Goal: Task Accomplishment & Management: Use online tool/utility

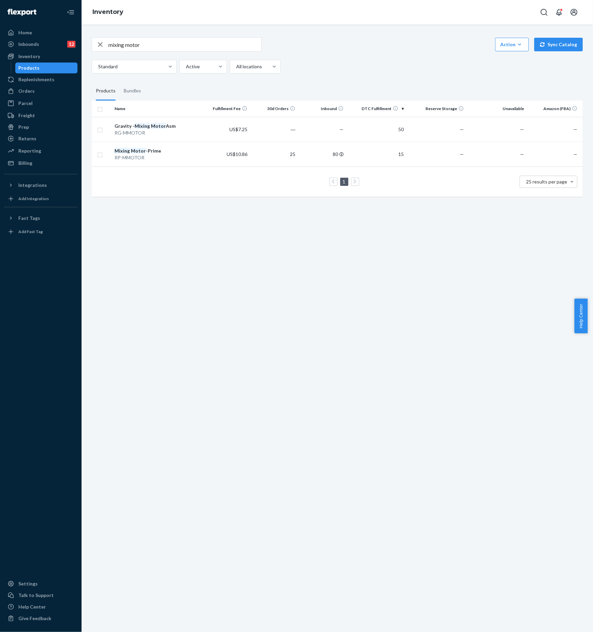
click at [46, 71] on div "Products" at bounding box center [46, 68] width 61 height 10
click at [29, 91] on div "Orders" at bounding box center [26, 91] width 16 height 7
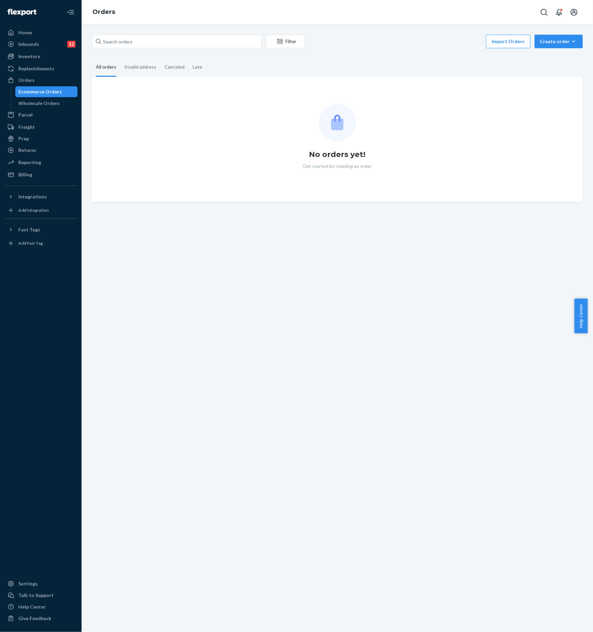
click at [558, 43] on div "Create order" at bounding box center [558, 41] width 38 height 7
click at [558, 57] on span "Ecommerce order" at bounding box center [562, 57] width 42 height 5
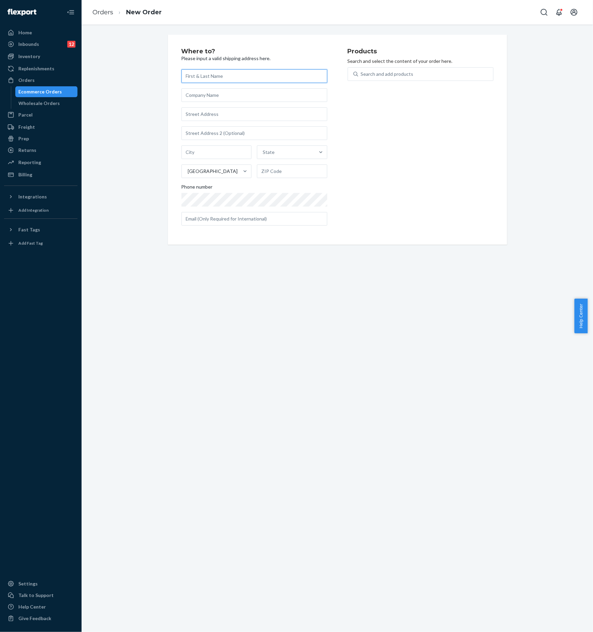
click at [260, 78] on input "text" at bounding box center [254, 76] width 146 height 14
paste input "[PERSON_NAME]"
type input "[PERSON_NAME]"
click at [214, 119] on input "text" at bounding box center [254, 114] width 146 height 14
paste input "[STREET_ADDRESS][PERSON_NAME]"
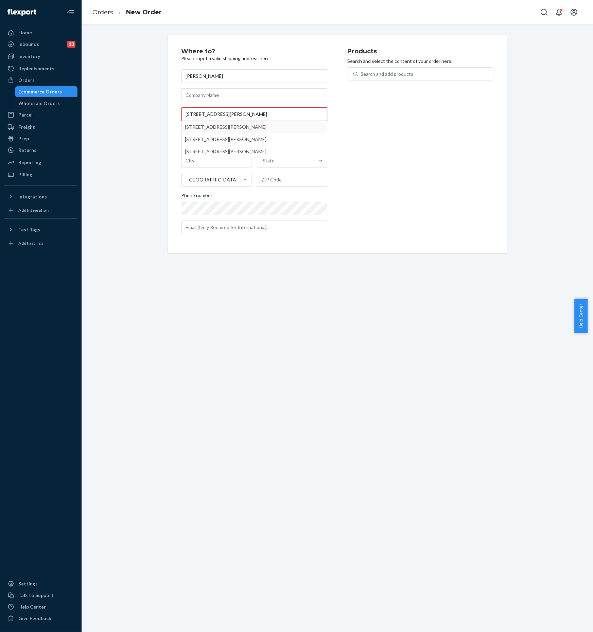
type input "[STREET_ADDRESS][PERSON_NAME]"
type input "[GEOGRAPHIC_DATA]"
type input "19702"
type input "[STREET_ADDRESS][PERSON_NAME]"
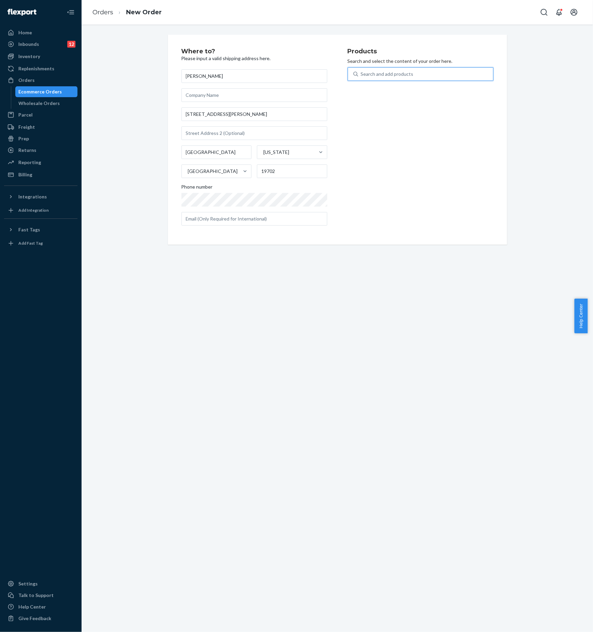
click at [394, 79] on div "Search and add products" at bounding box center [425, 74] width 135 height 12
click at [361, 77] on input "0 results available. Use Up and Down to choose options, press Enter to select t…" at bounding box center [361, 74] width 1 height 7
type input "ㄴ"
type input "w"
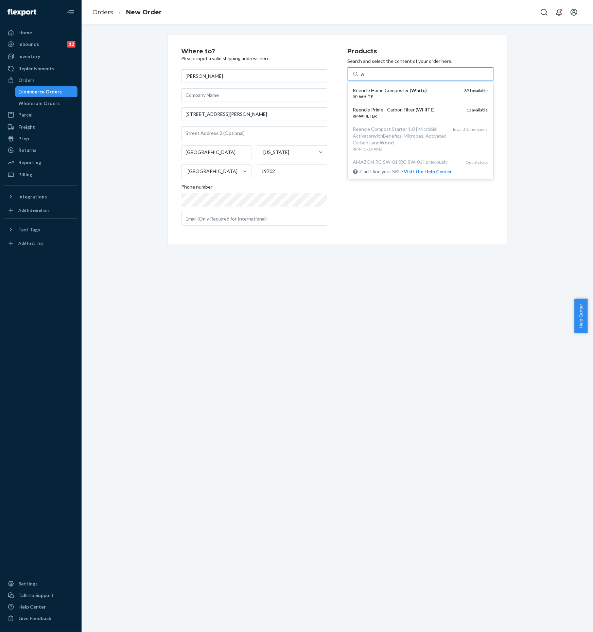
click at [395, 96] on div "RP- WHITE" at bounding box center [406, 97] width 106 height 6
click at [365, 77] on input "w" at bounding box center [363, 74] width 4 height 7
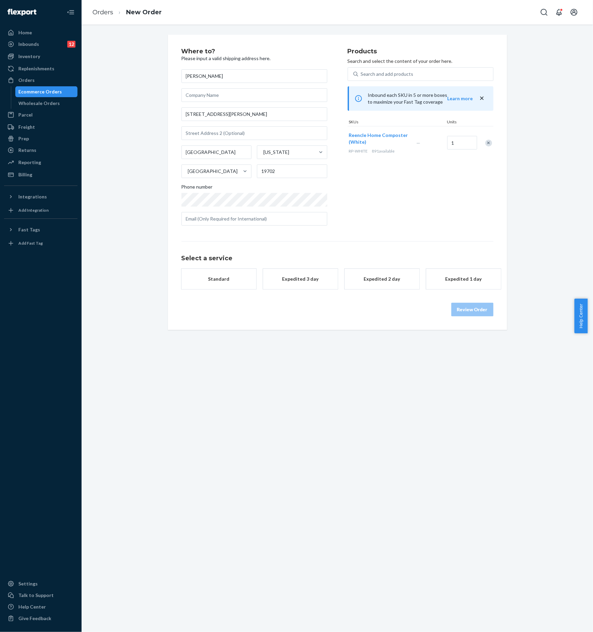
click at [233, 287] on button "Standard" at bounding box center [218, 279] width 75 height 20
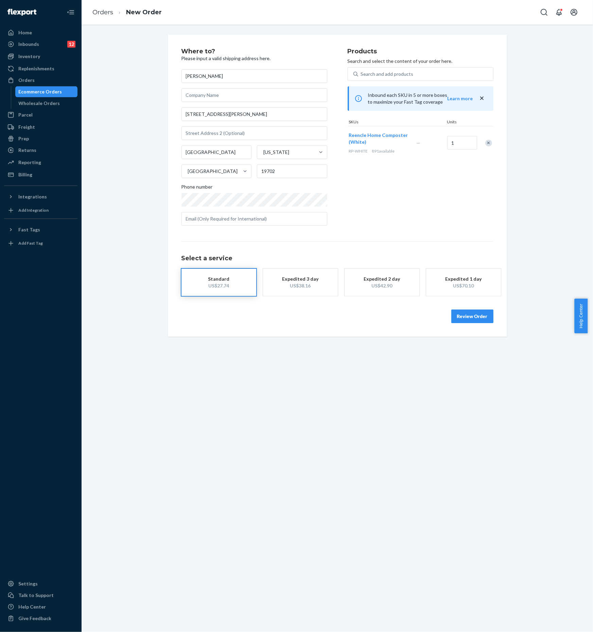
click at [467, 313] on button "Review Order" at bounding box center [472, 316] width 42 height 14
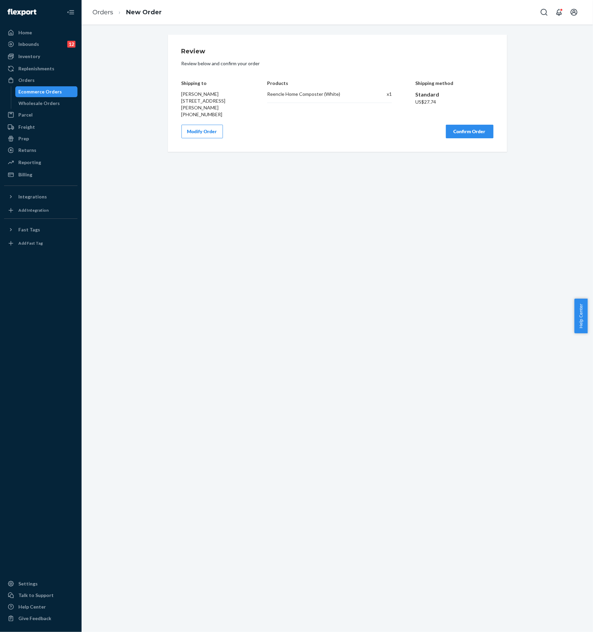
click at [461, 127] on button "Confirm Order" at bounding box center [470, 132] width 48 height 14
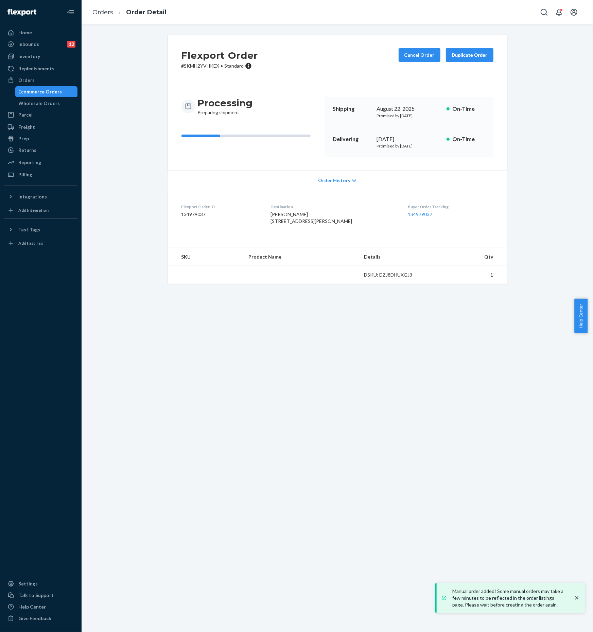
click at [38, 93] on div "Ecommerce Orders" at bounding box center [40, 91] width 43 height 7
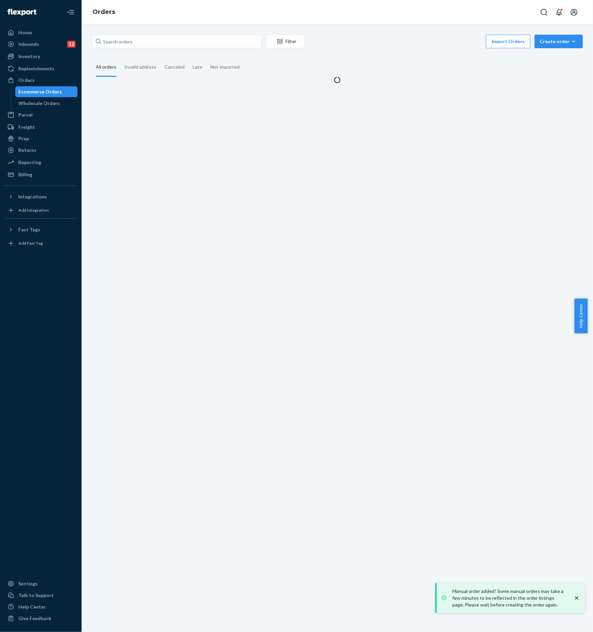
click at [557, 41] on div "Create order" at bounding box center [558, 41] width 38 height 7
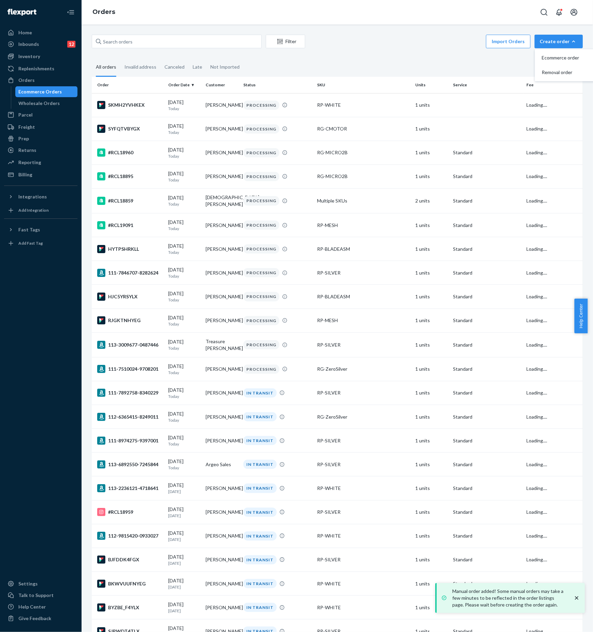
click at [552, 57] on span "Ecommerce order" at bounding box center [562, 57] width 42 height 5
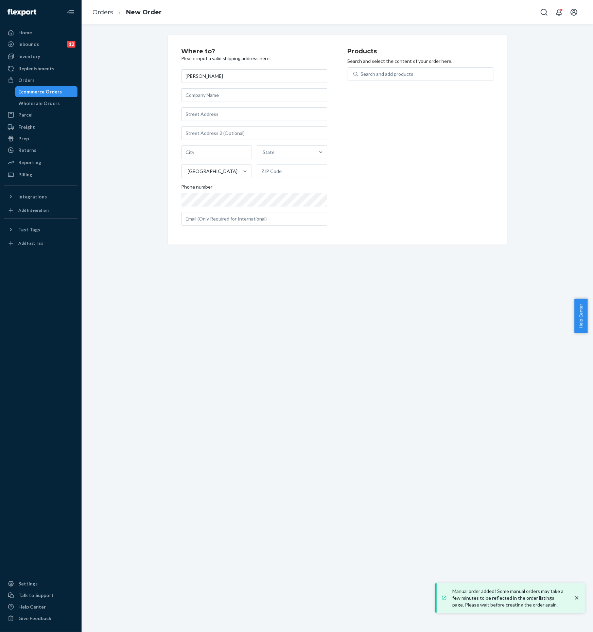
type input "[PERSON_NAME]"
click at [229, 114] on input "text" at bounding box center [254, 114] width 146 height 14
paste input "[STREET_ADDRESS][US_STATE]"
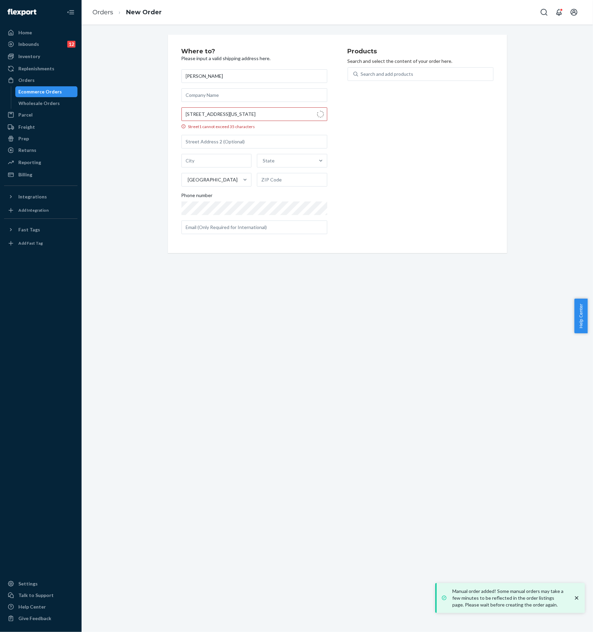
type input "[STREET_ADDRESS][US_STATE]"
type input "[GEOGRAPHIC_DATA]"
type input "90805"
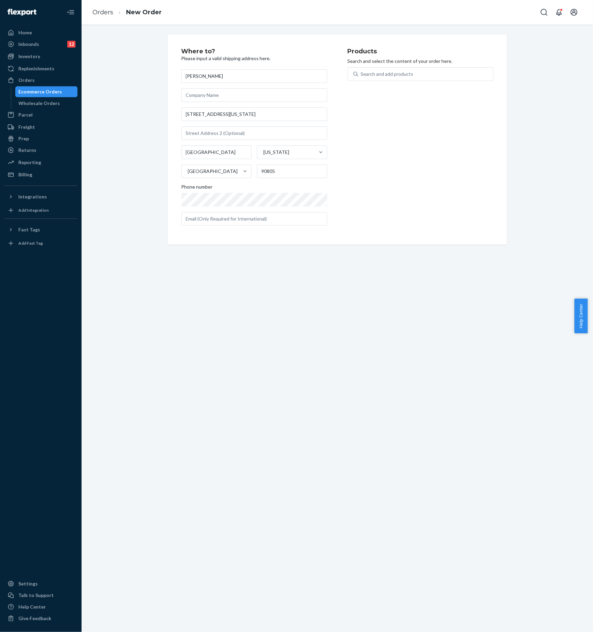
click at [379, 75] on div "Search and add products" at bounding box center [387, 74] width 53 height 7
click at [361, 75] on input "Search and add products" at bounding box center [361, 74] width 1 height 7
type input "s"
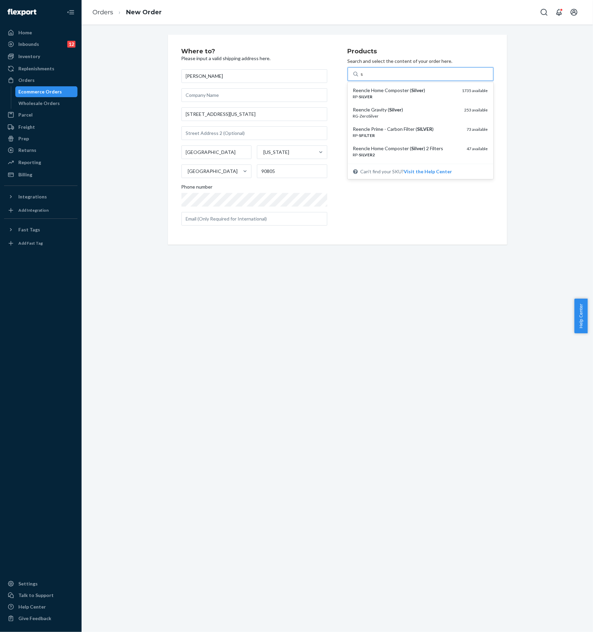
click at [386, 87] on div "Reencle Home Composter ( Silver )" at bounding box center [405, 90] width 104 height 7
click at [363, 77] on input "s" at bounding box center [362, 74] width 3 height 7
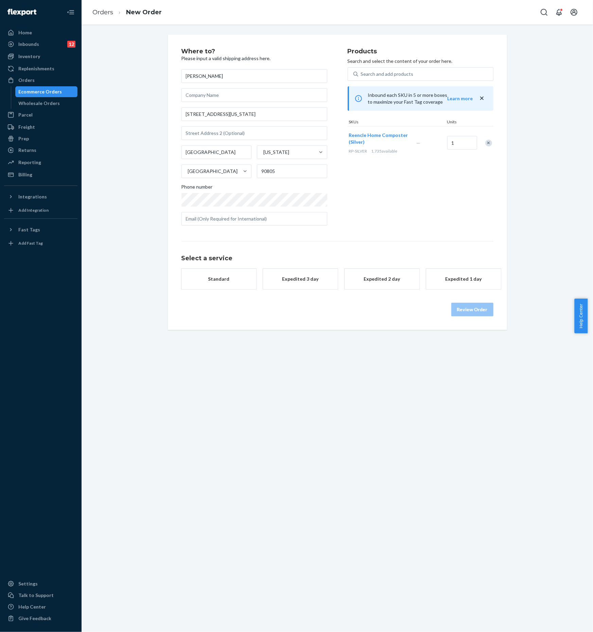
click at [231, 281] on div "Standard" at bounding box center [219, 278] width 54 height 7
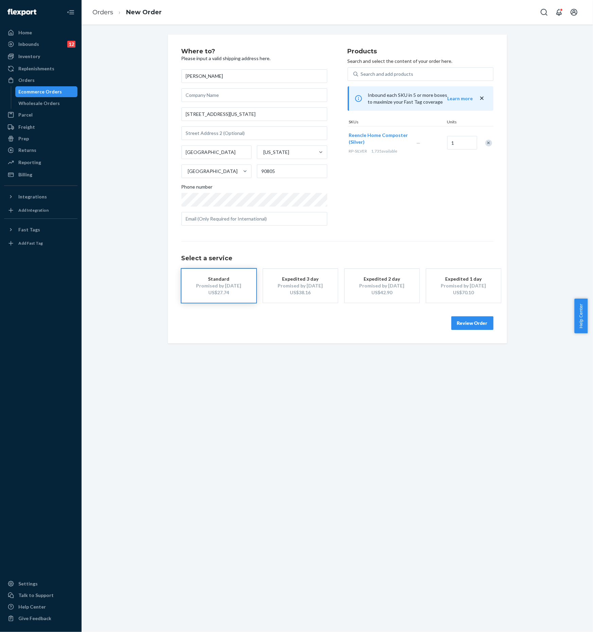
click at [466, 319] on button "Review Order" at bounding box center [472, 323] width 42 height 14
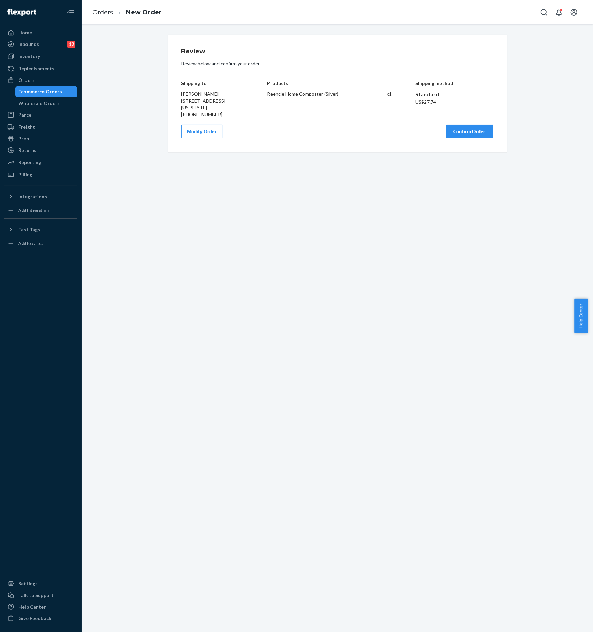
click at [476, 135] on button "Confirm Order" at bounding box center [470, 132] width 48 height 14
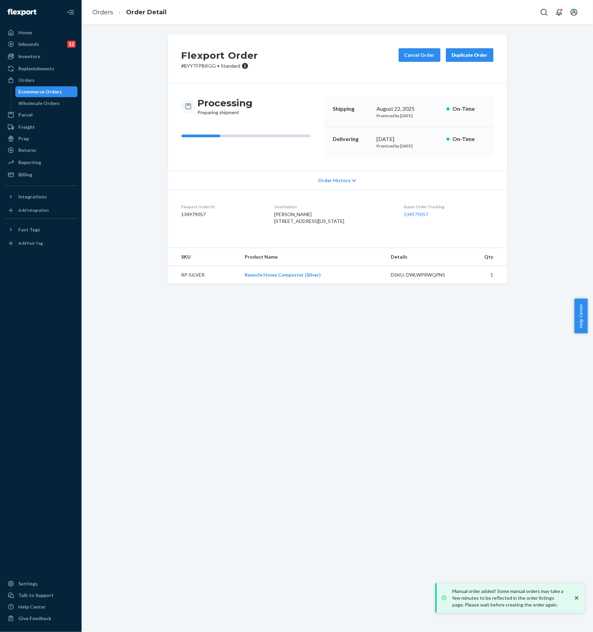
click at [53, 92] on div "Ecommerce Orders" at bounding box center [40, 91] width 43 height 7
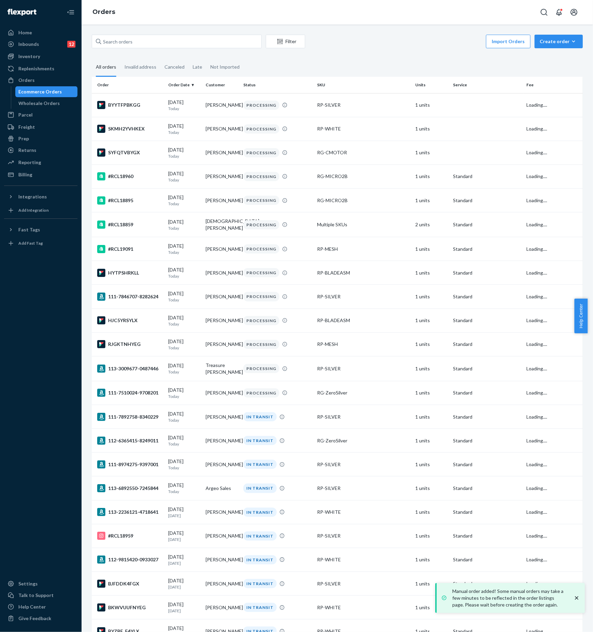
click at [545, 41] on div "Create order" at bounding box center [558, 41] width 38 height 7
click at [554, 58] on span "Ecommerce order" at bounding box center [562, 57] width 42 height 5
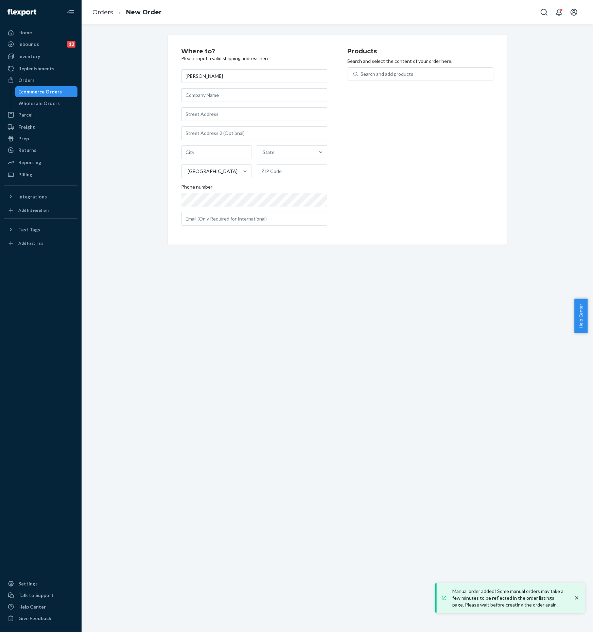
type input "[PERSON_NAME]"
click at [206, 111] on input "text" at bounding box center [254, 114] width 146 height 14
paste input "[STREET_ADDRESS][US_STATE]"
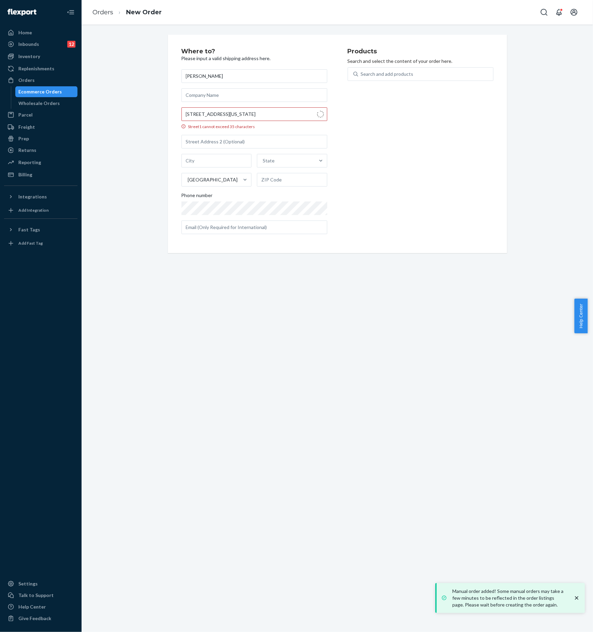
type input "[STREET_ADDRESS]"
type input "[US_STATE][GEOGRAPHIC_DATA]"
type input "73108"
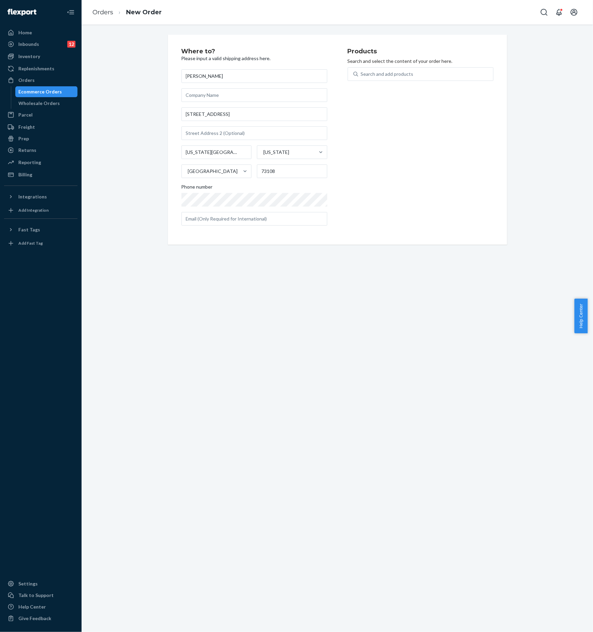
click at [394, 77] on div "Search and add products" at bounding box center [387, 74] width 53 height 7
click at [361, 77] on input "Search and add products" at bounding box center [361, 74] width 1 height 7
type input "s"
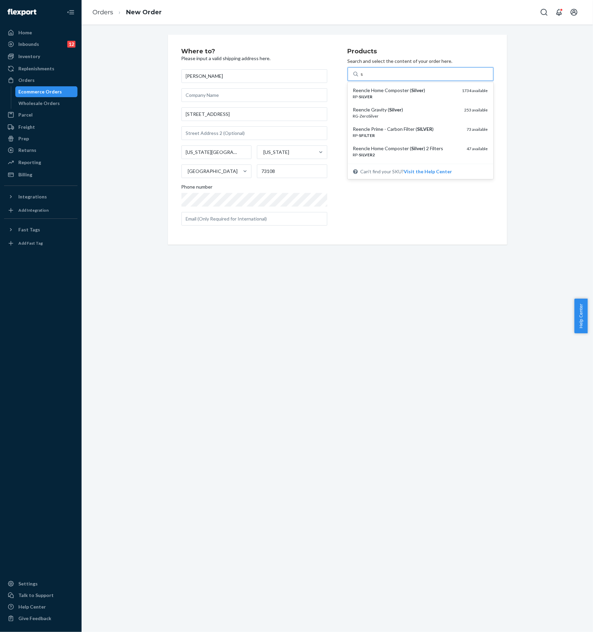
click at [393, 94] on div "RP- SILVER" at bounding box center [405, 97] width 104 height 6
click at [363, 77] on input "s" at bounding box center [362, 74] width 3 height 7
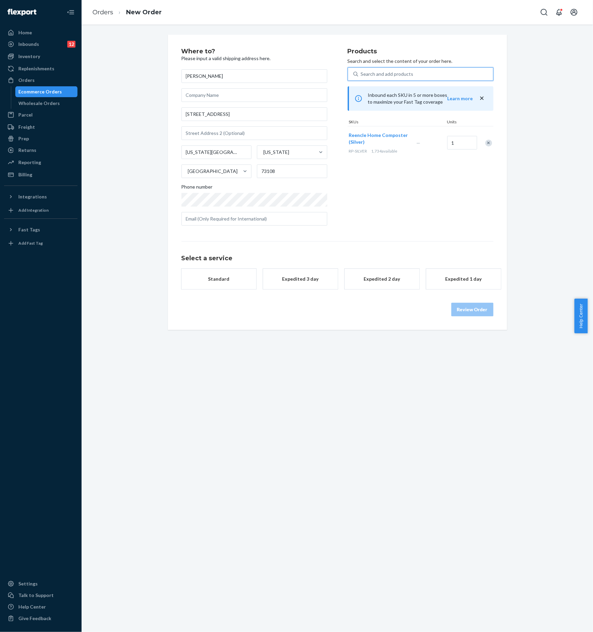
click at [228, 277] on div "Standard" at bounding box center [219, 278] width 54 height 7
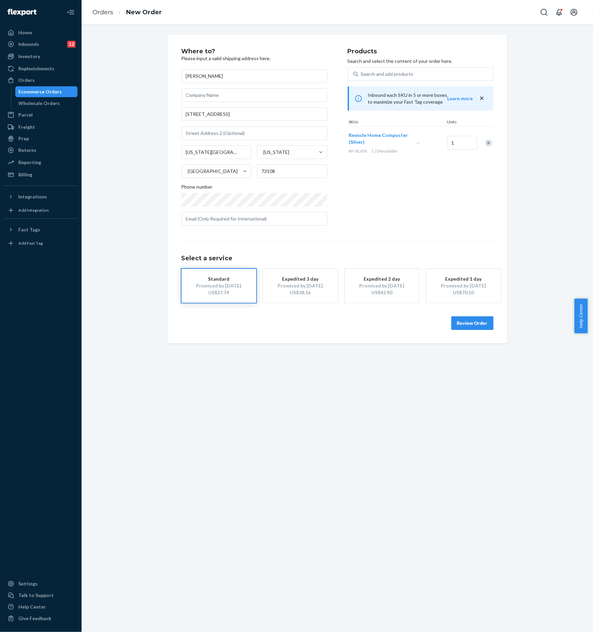
click at [470, 324] on button "Review Order" at bounding box center [472, 323] width 42 height 14
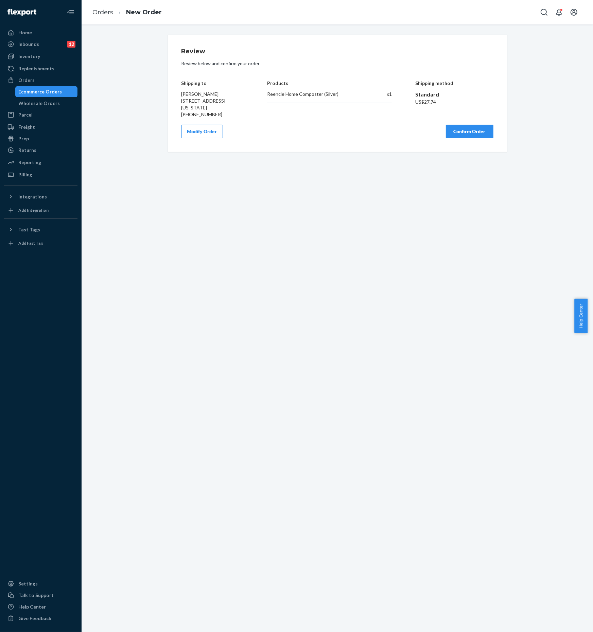
click at [469, 128] on button "Confirm Order" at bounding box center [470, 132] width 48 height 14
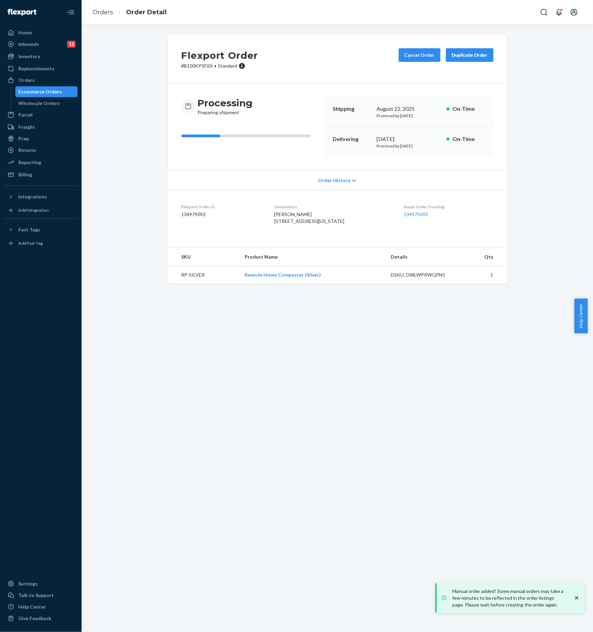
click at [50, 93] on div "Ecommerce Orders" at bounding box center [40, 91] width 43 height 7
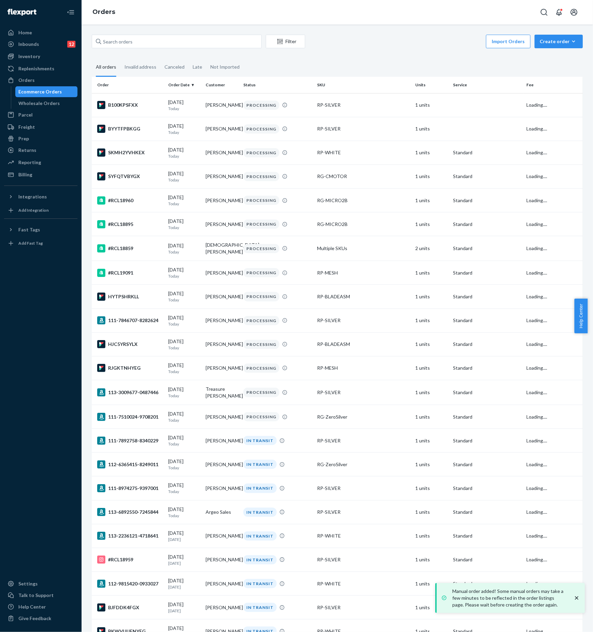
click at [552, 46] on button "Create order Ecommerce order Removal order" at bounding box center [558, 42] width 48 height 14
click at [553, 57] on span "Ecommerce order" at bounding box center [562, 57] width 42 height 5
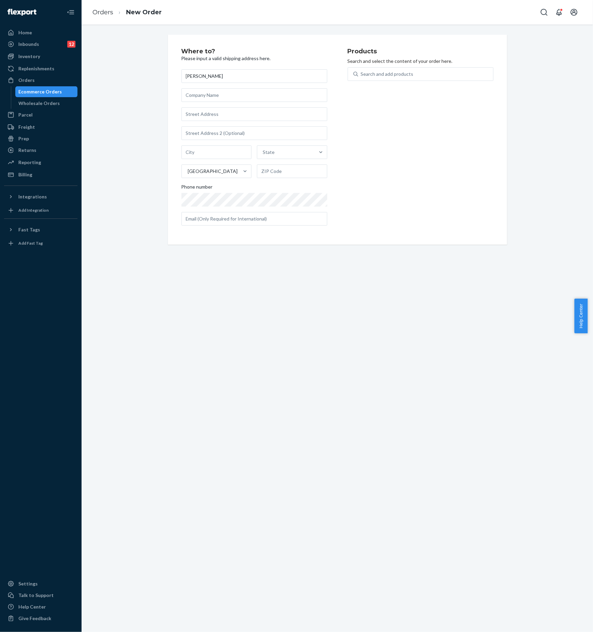
type input "[PERSON_NAME]"
click at [220, 116] on input "text" at bounding box center [254, 114] width 146 height 14
paste input "[STREET_ADDRESS]"
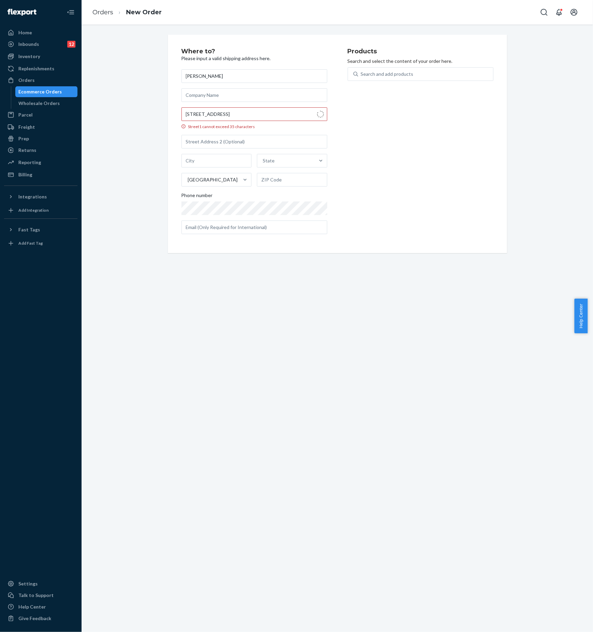
type input "S Rd A"
type input "Evergreen"
type input "80439"
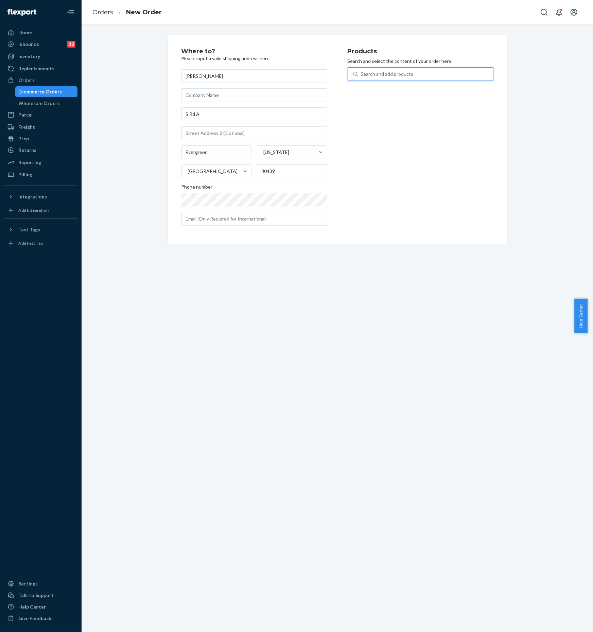
click at [387, 76] on div "Search and add products" at bounding box center [387, 74] width 53 height 7
click at [361, 76] on input "0 results available. Use Up and Down to choose options, press Enter to select t…" at bounding box center [361, 74] width 1 height 7
type input "s"
click at [396, 92] on div "Reencle Home Composter ( Silver )" at bounding box center [405, 90] width 104 height 7
click at [363, 77] on input "s" at bounding box center [362, 74] width 3 height 7
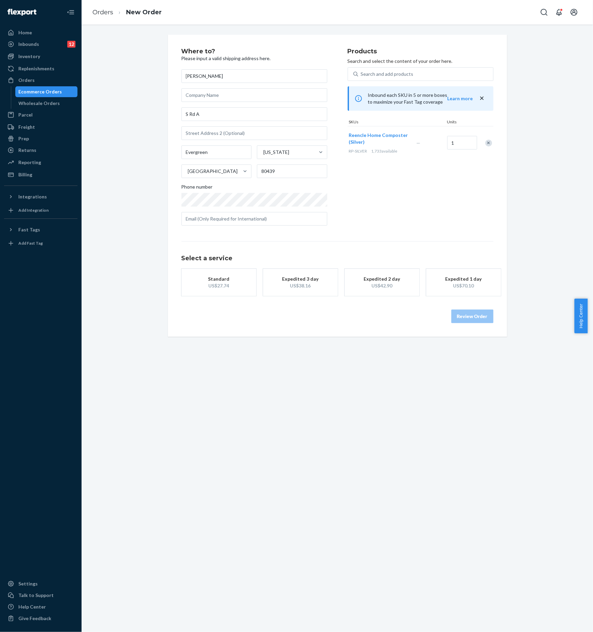
click at [231, 277] on div "Standard" at bounding box center [219, 278] width 54 height 7
click at [469, 315] on div "Review Order" at bounding box center [337, 313] width 312 height 20
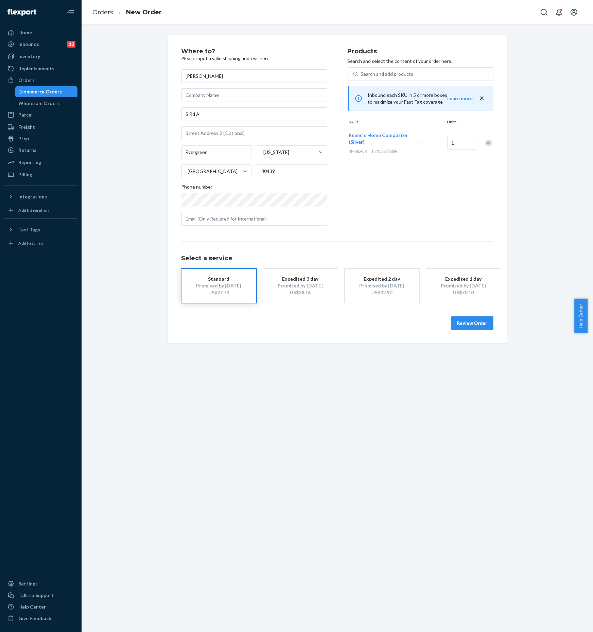
click at [457, 323] on button "Review Order" at bounding box center [472, 323] width 42 height 14
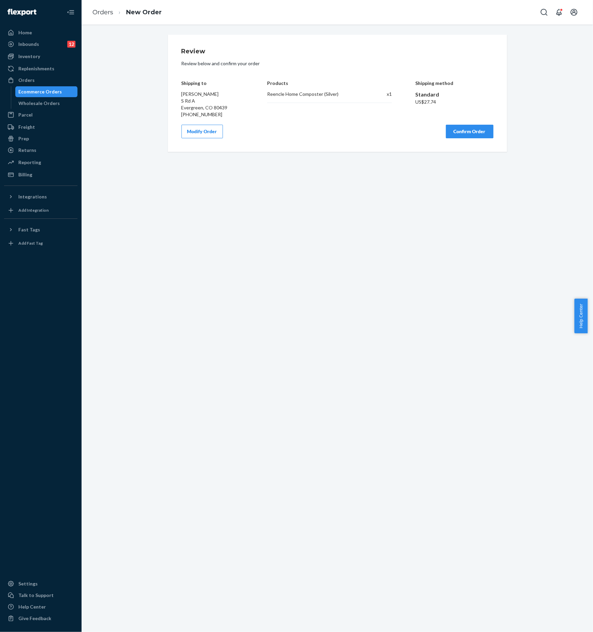
click at [456, 132] on button "Confirm Order" at bounding box center [470, 132] width 48 height 14
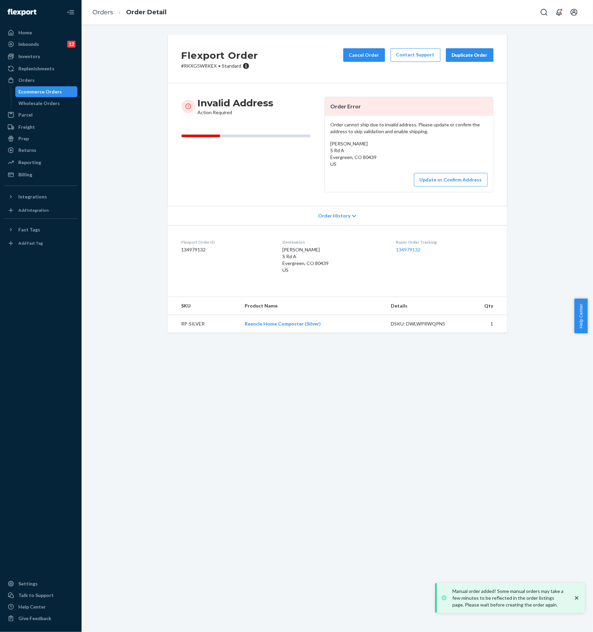
drag, startPoint x: 41, startPoint y: 92, endPoint x: 375, endPoint y: 95, distance: 334.5
click at [41, 92] on div "Ecommerce Orders" at bounding box center [40, 91] width 43 height 7
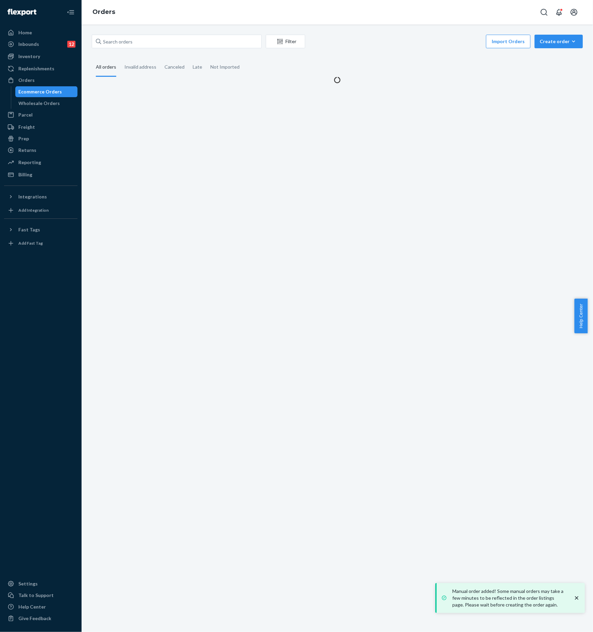
click at [549, 42] on div "Create order" at bounding box center [558, 41] width 38 height 7
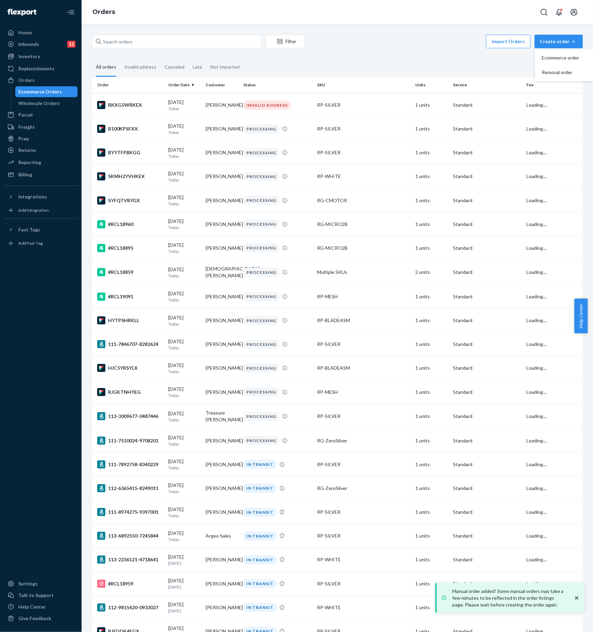
click at [554, 55] on span "Ecommerce order" at bounding box center [562, 57] width 42 height 5
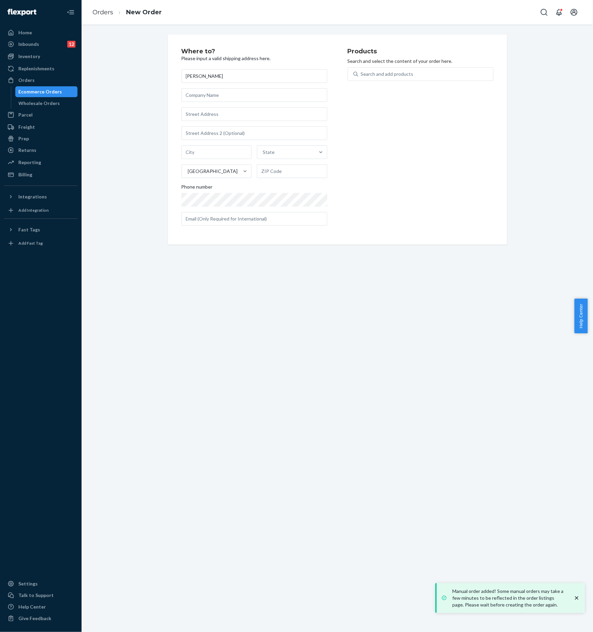
type input "[PERSON_NAME]"
click at [220, 115] on input "text" at bounding box center [254, 114] width 146 height 14
paste input "[STREET_ADDRESS][PERSON_NAME]"
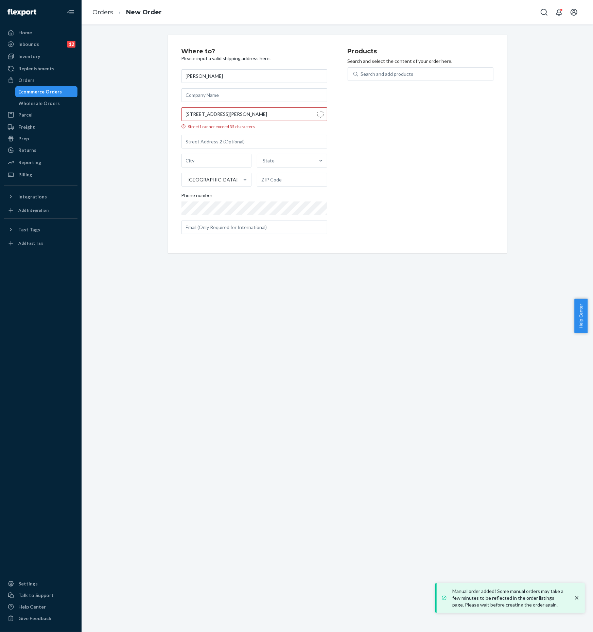
type input "[STREET_ADDRESS][PERSON_NAME]"
type input "Eastsound"
type input "98245"
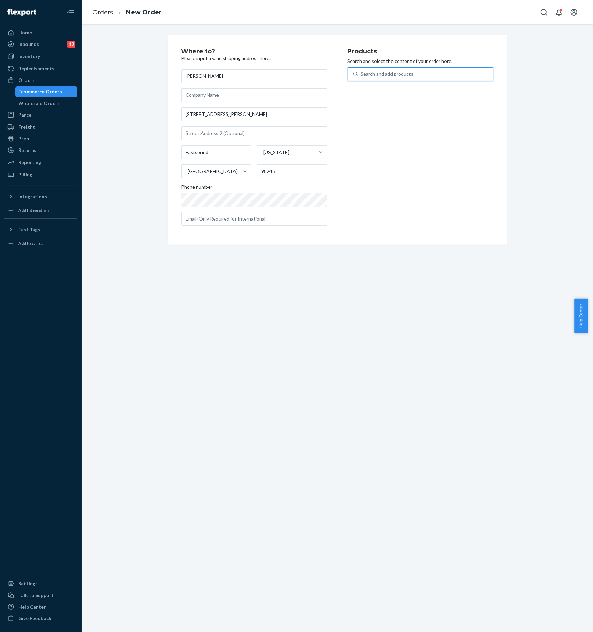
click at [402, 74] on div "Search and add products" at bounding box center [387, 74] width 53 height 7
click at [361, 74] on input "0 results available. Use Up and Down to choose options, press Enter to select t…" at bounding box center [361, 74] width 1 height 7
type input "w"
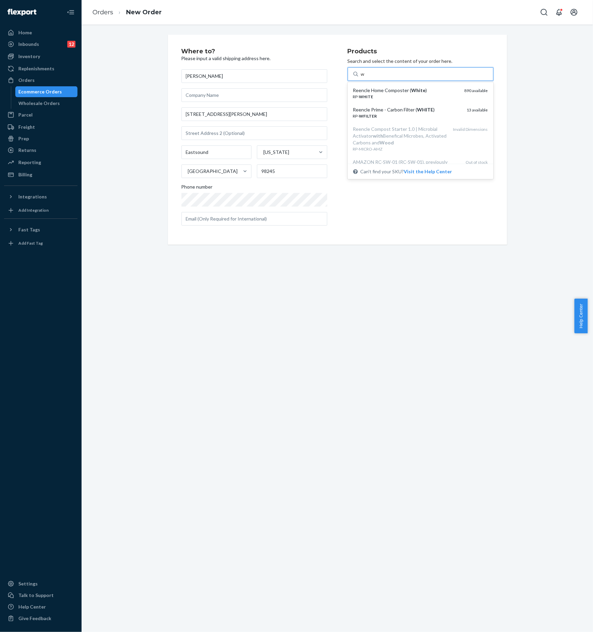
click at [384, 90] on div "Reencle Home Composter ( White )" at bounding box center [406, 90] width 106 height 7
click at [365, 77] on input "w" at bounding box center [363, 74] width 4 height 7
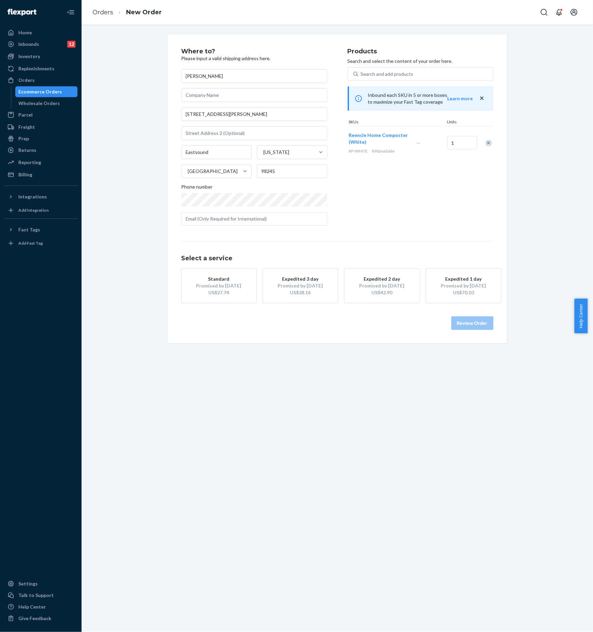
click at [229, 294] on div "US$27.74" at bounding box center [219, 292] width 54 height 7
click at [477, 325] on button "Review Order" at bounding box center [472, 323] width 42 height 14
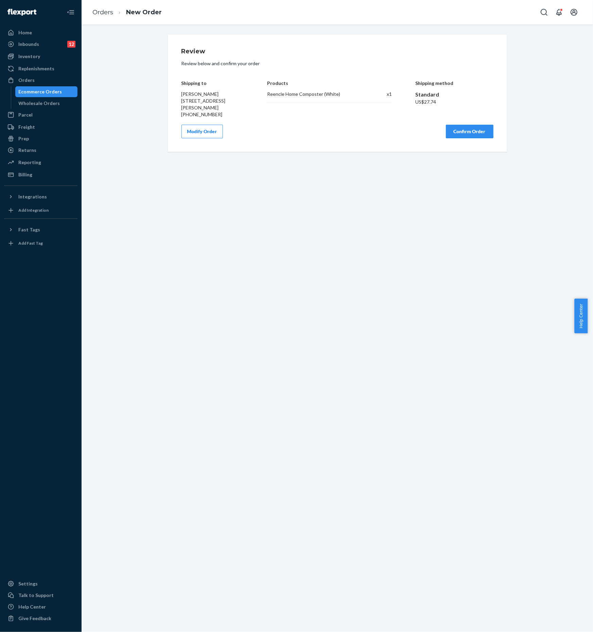
click at [468, 131] on button "Confirm Order" at bounding box center [470, 132] width 48 height 14
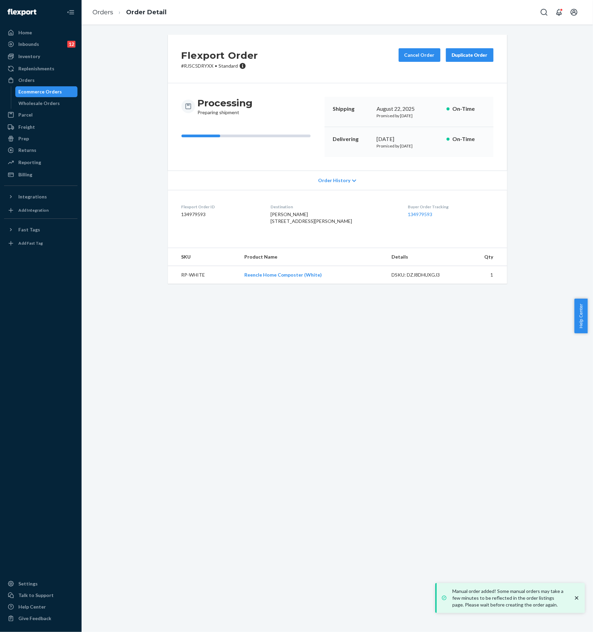
click at [53, 93] on div "Ecommerce Orders" at bounding box center [40, 91] width 43 height 7
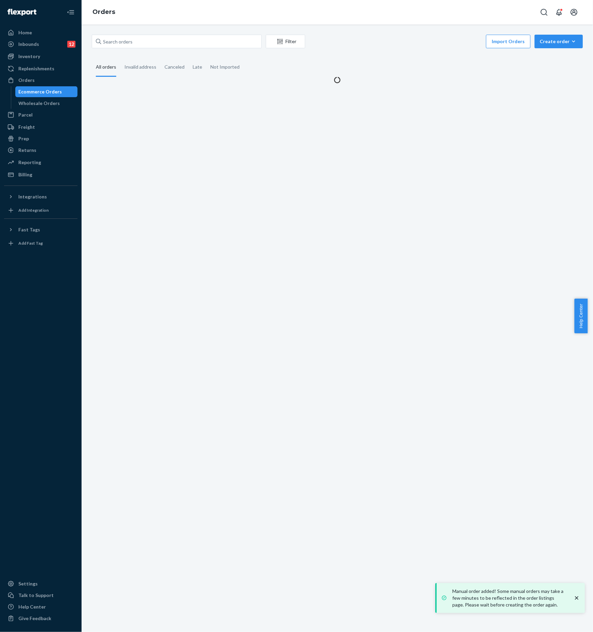
click at [554, 44] on div "Create order" at bounding box center [558, 41] width 38 height 7
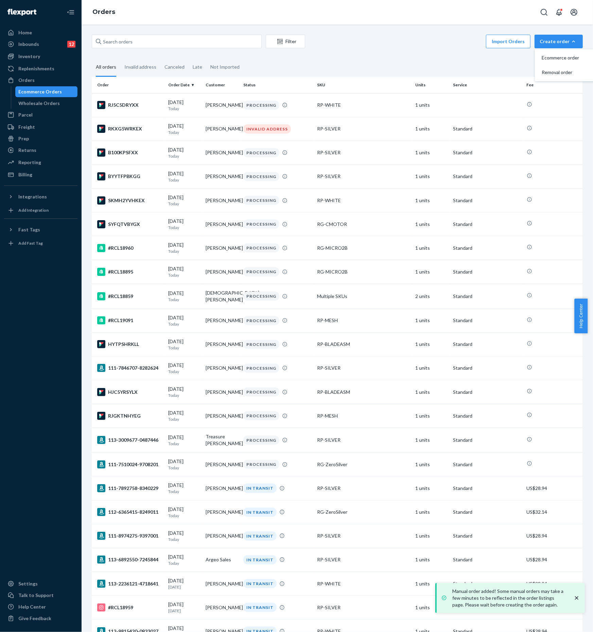
click at [556, 56] on span "Ecommerce order" at bounding box center [562, 57] width 42 height 5
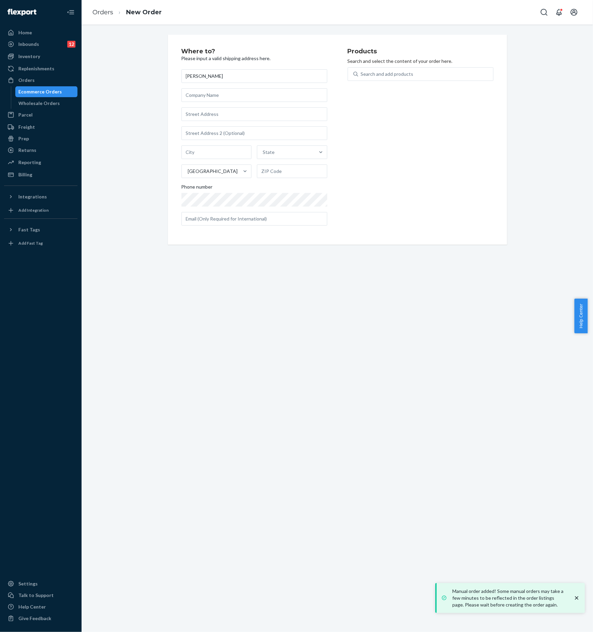
type input "[PERSON_NAME]"
click at [203, 116] on input "text" at bounding box center [254, 114] width 146 height 14
paste input "[STREET_ADDRESS]"
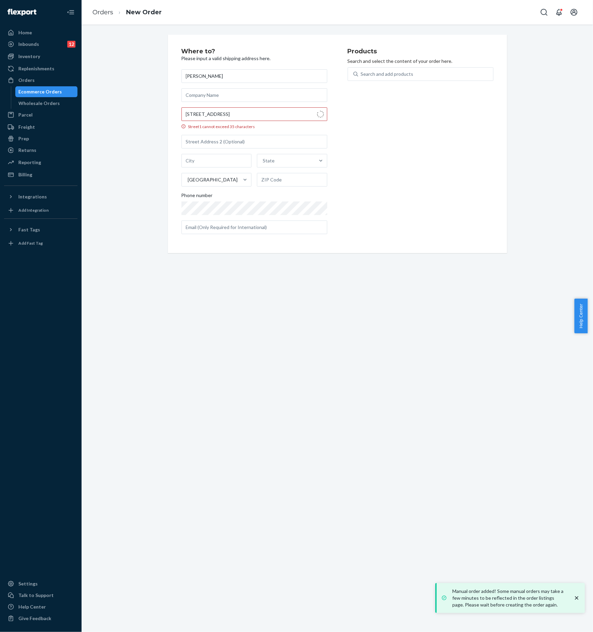
type input "[STREET_ADDRESS]"
type input "[GEOGRAPHIC_DATA]"
type input "90039"
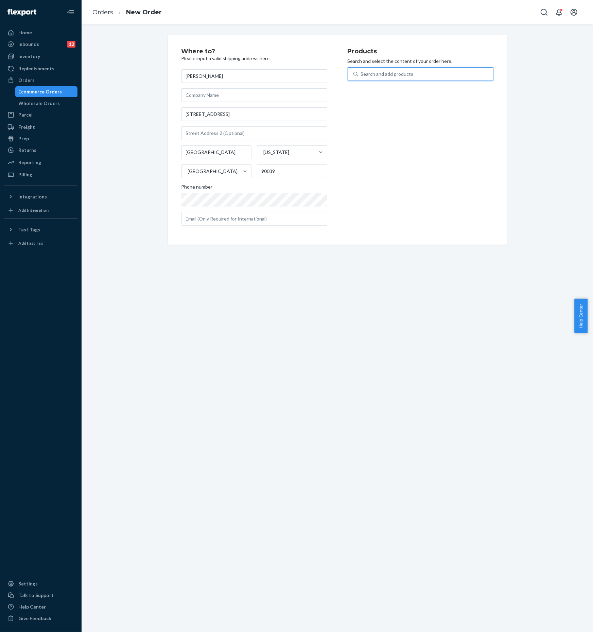
click at [385, 75] on div "Search and add products" at bounding box center [387, 74] width 53 height 7
click at [361, 75] on input "0 results available. Use Up and Down to choose options, press Enter to select t…" at bounding box center [361, 74] width 1 height 7
type input "s"
click at [397, 91] on div "Reencle Home Composter ( Silver )" at bounding box center [405, 90] width 104 height 7
click at [363, 77] on input "s" at bounding box center [362, 74] width 3 height 7
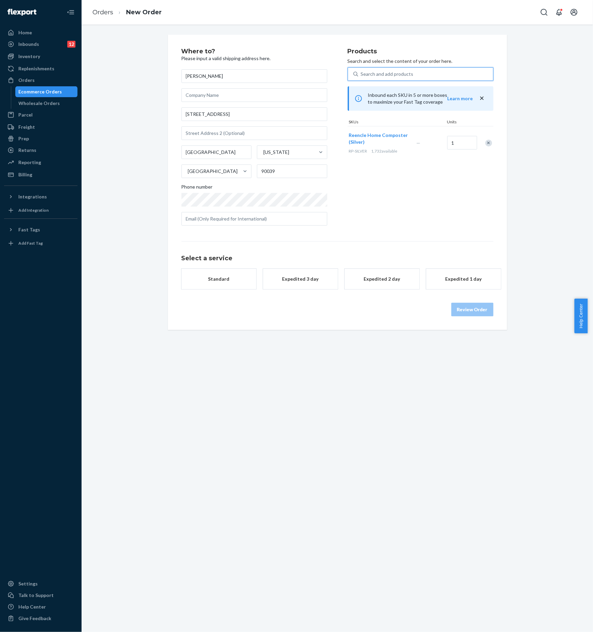
click at [226, 276] on div "Standard" at bounding box center [219, 278] width 54 height 7
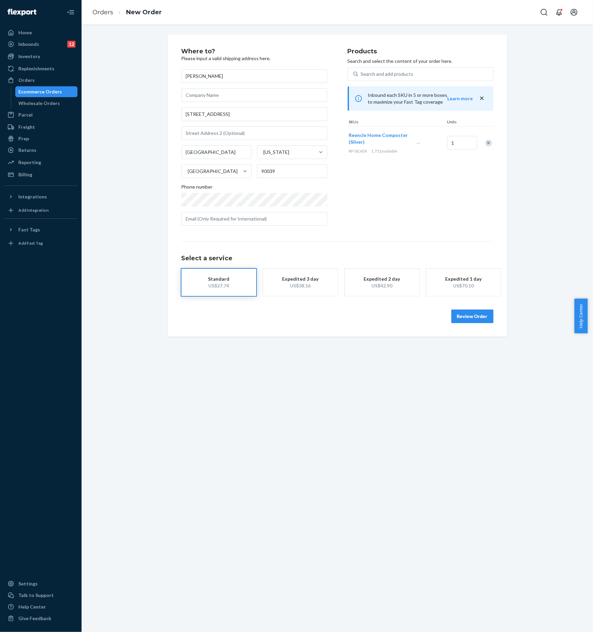
click at [461, 319] on button "Review Order" at bounding box center [472, 316] width 42 height 14
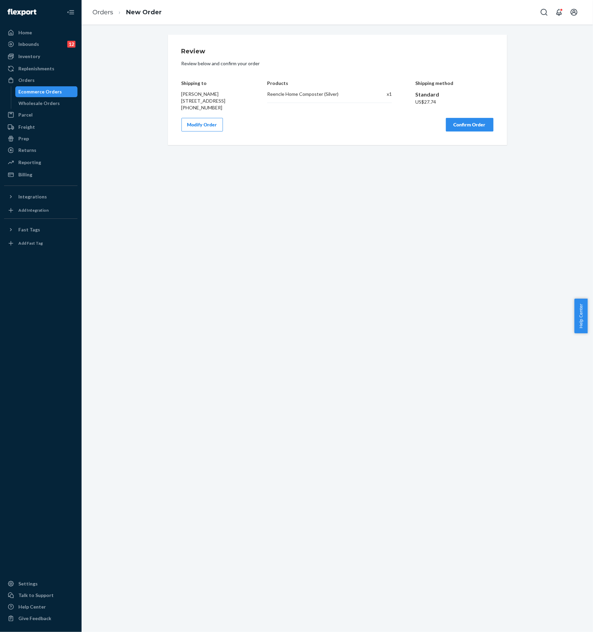
click at [463, 127] on button "Confirm Order" at bounding box center [470, 125] width 48 height 14
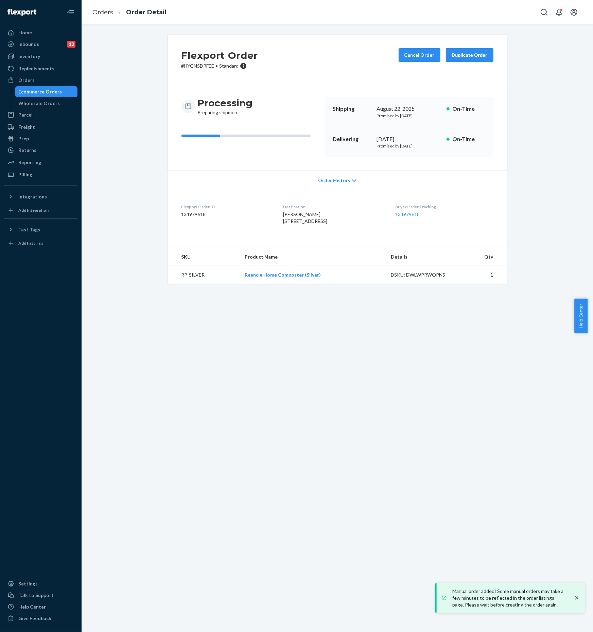
click at [44, 93] on div "Ecommerce Orders" at bounding box center [40, 91] width 43 height 7
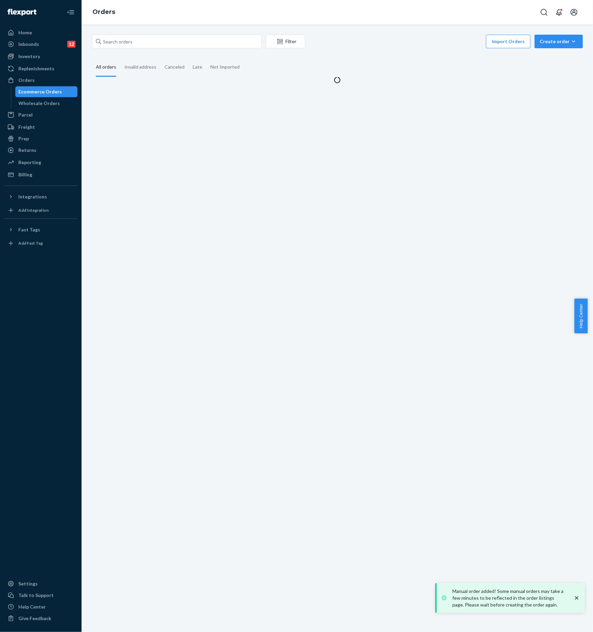
click at [549, 41] on div "Create order" at bounding box center [558, 41] width 38 height 7
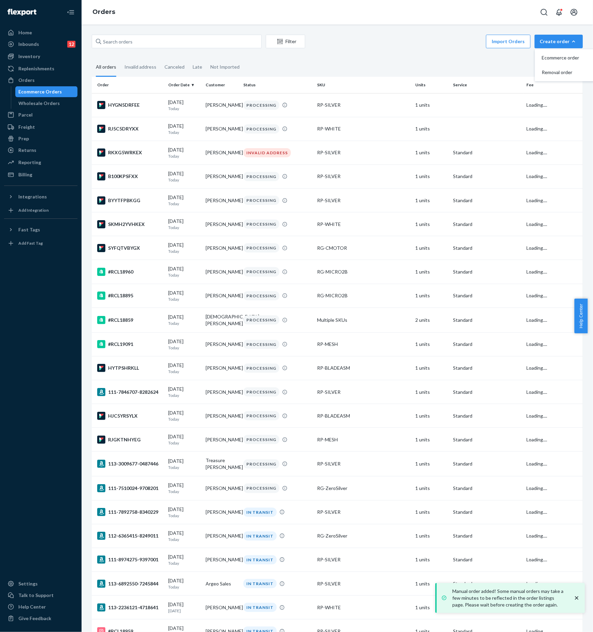
click at [554, 56] on span "Ecommerce order" at bounding box center [562, 57] width 42 height 5
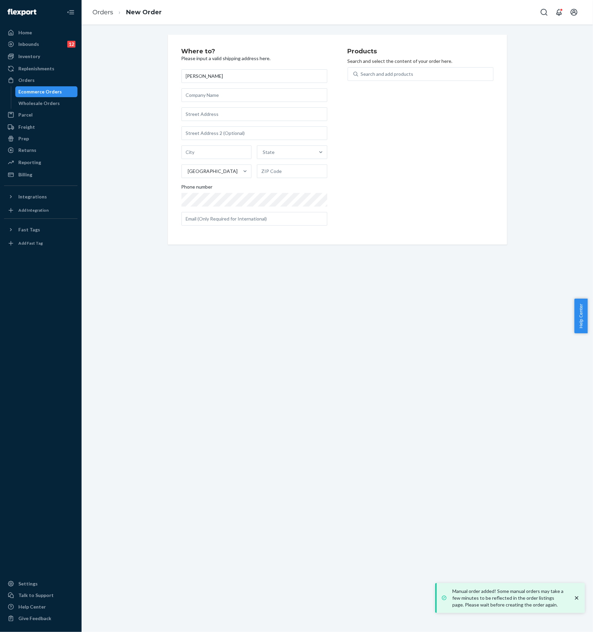
type input "[PERSON_NAME]"
click at [224, 110] on input "text" at bounding box center [254, 114] width 146 height 14
paste input "[STREET_ADDRESS][PERSON_NAME]"
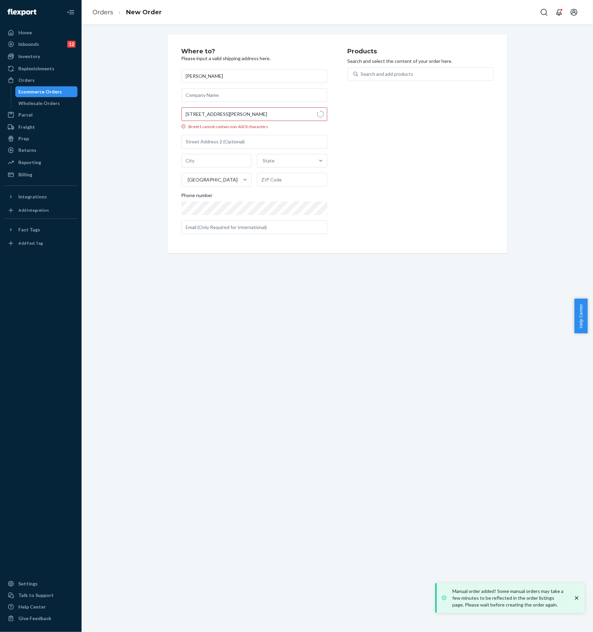
type input "[STREET_ADDRESS][PERSON_NAME]"
type input "Macon"
type input "31216"
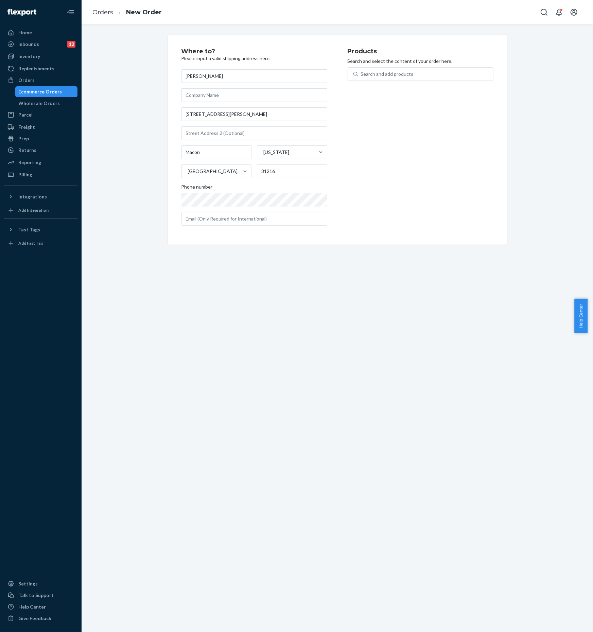
click at [392, 76] on div "Search and add products" at bounding box center [387, 74] width 53 height 7
click at [361, 76] on input "Search and add products" at bounding box center [361, 74] width 1 height 7
type input "s"
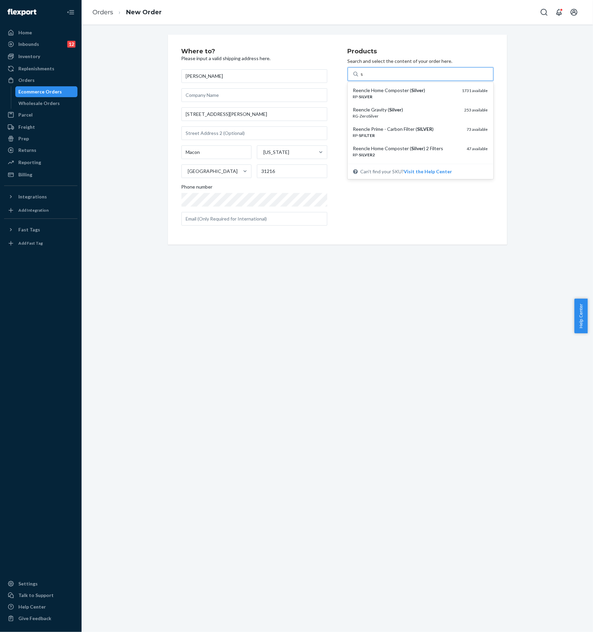
click at [388, 86] on div "Reencle Home Composter ( Silver ) RP- SILVER 1731 available" at bounding box center [420, 93] width 143 height 19
click at [363, 77] on input "s" at bounding box center [362, 74] width 3 height 7
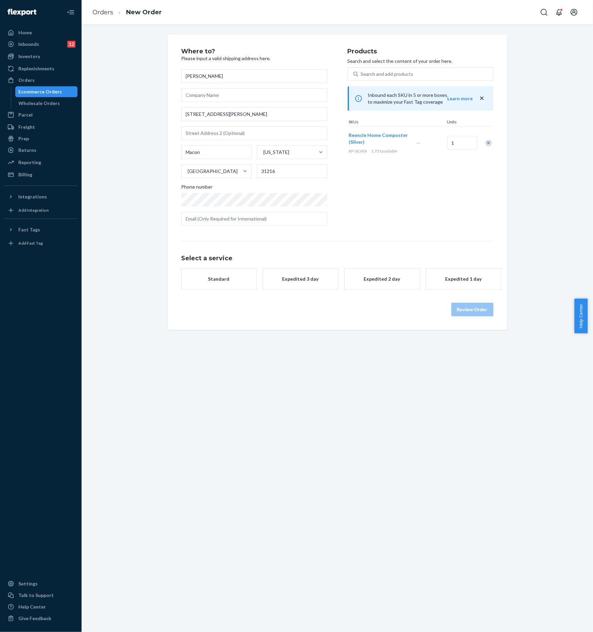
drag, startPoint x: 227, startPoint y: 280, endPoint x: 301, endPoint y: 301, distance: 76.8
click at [227, 281] on div "Standard" at bounding box center [219, 278] width 54 height 7
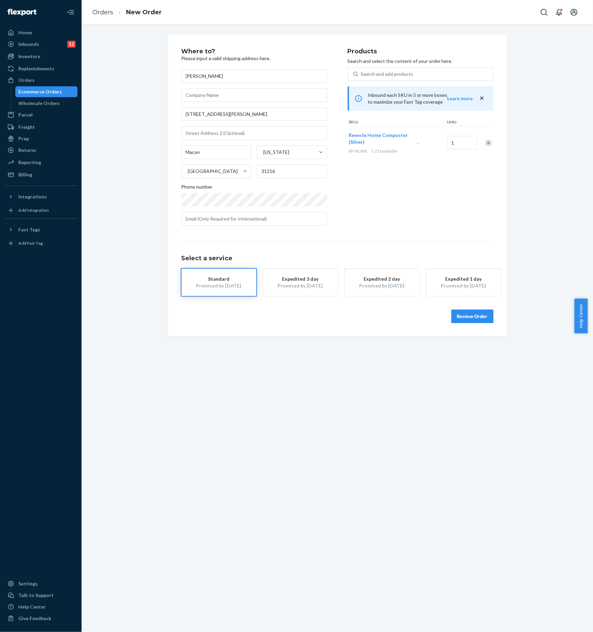
click at [465, 316] on button "Review Order" at bounding box center [472, 316] width 42 height 14
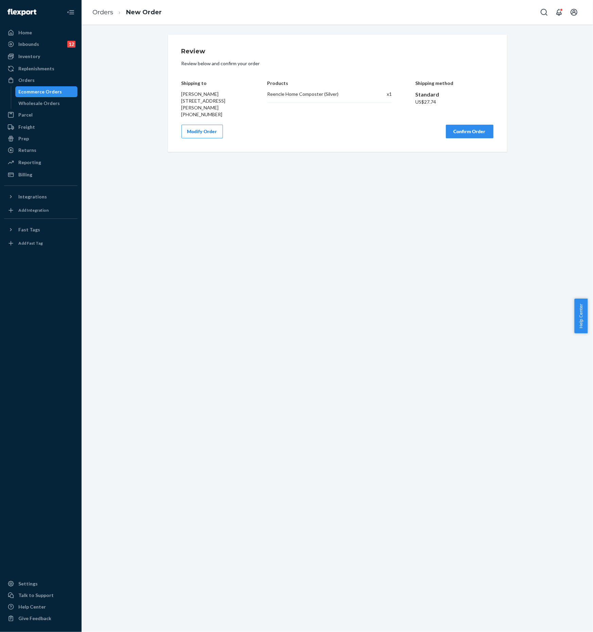
click at [464, 127] on button "Confirm Order" at bounding box center [470, 132] width 48 height 14
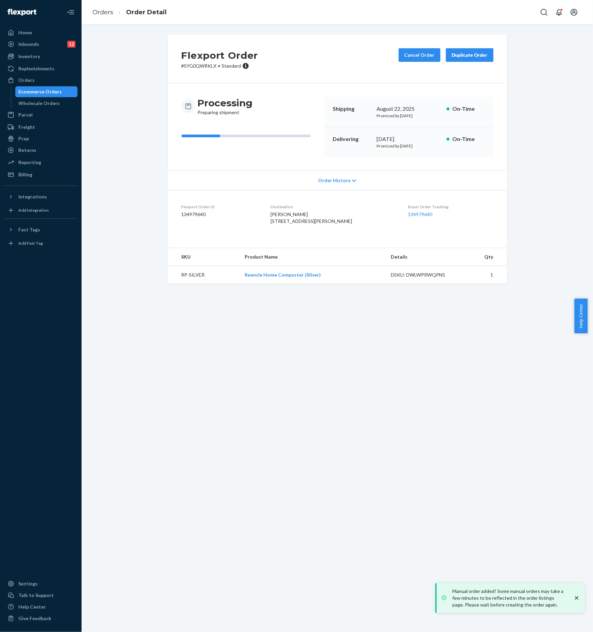
click at [49, 91] on div "Ecommerce Orders" at bounding box center [40, 91] width 43 height 7
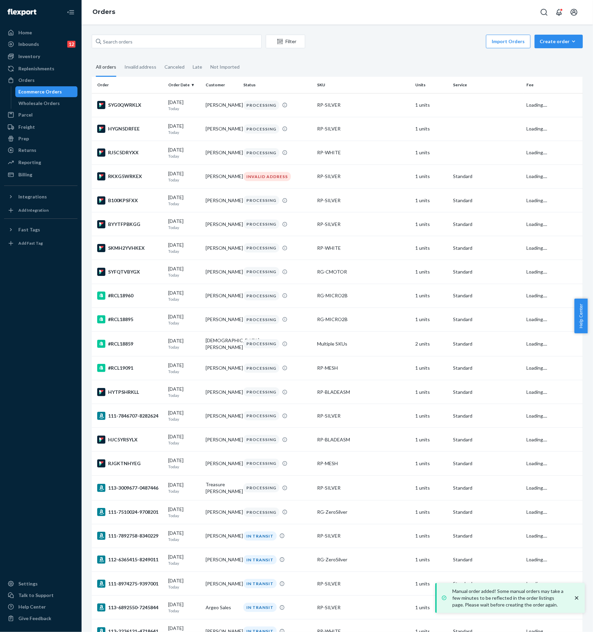
click at [555, 45] on button "Create order Ecommerce order Removal order" at bounding box center [558, 42] width 48 height 14
click at [563, 57] on span "Ecommerce order" at bounding box center [562, 57] width 42 height 5
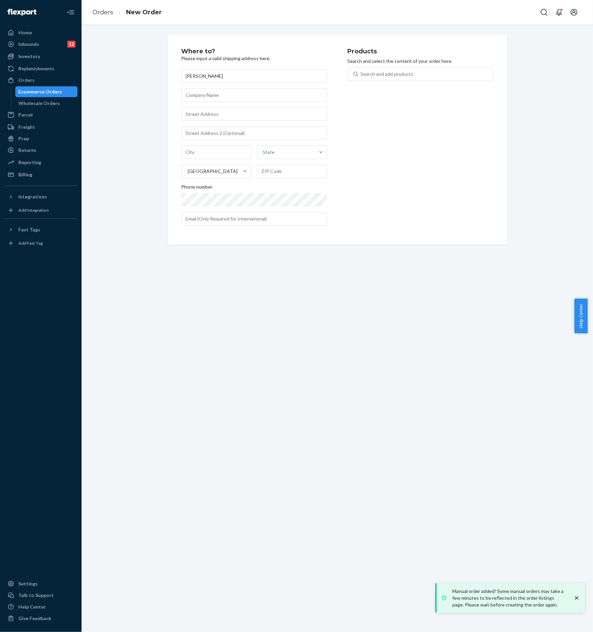
type input "[PERSON_NAME]"
click at [216, 117] on input "text" at bounding box center [254, 114] width 146 height 14
paste input "[STREET_ADDRESS]"
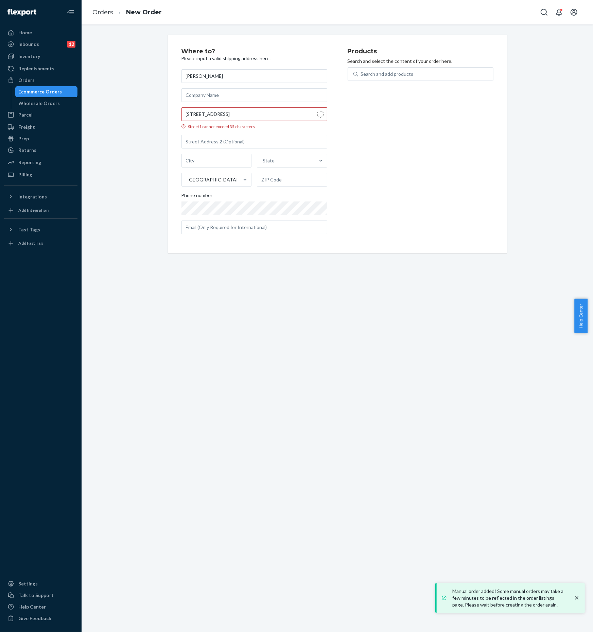
type input "[STREET_ADDRESS]"
type input "DeLand"
type input "32724"
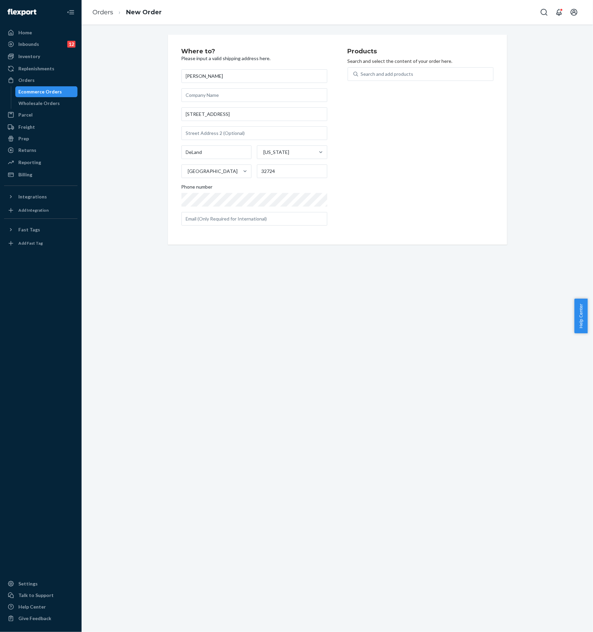
click at [380, 72] on div "Search and add products" at bounding box center [387, 74] width 53 height 7
click at [361, 72] on input "Search and add products" at bounding box center [361, 74] width 1 height 7
type input "s"
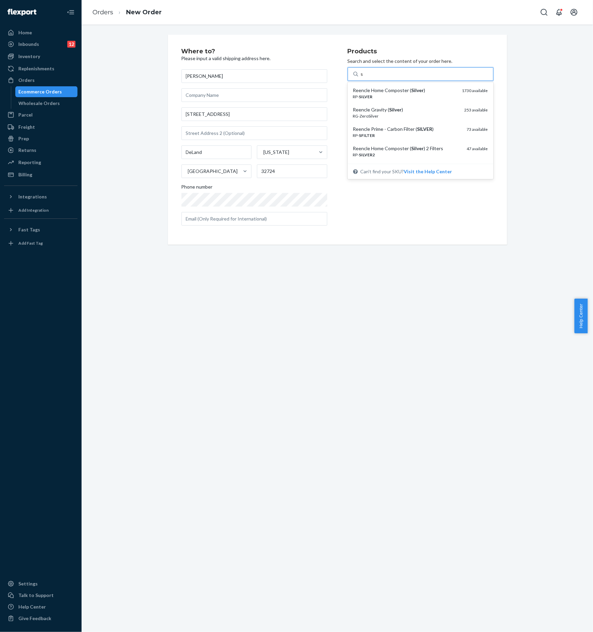
click at [385, 89] on div "Reencle Home Composter ( Silver )" at bounding box center [405, 90] width 104 height 7
click at [363, 77] on input "s" at bounding box center [362, 74] width 3 height 7
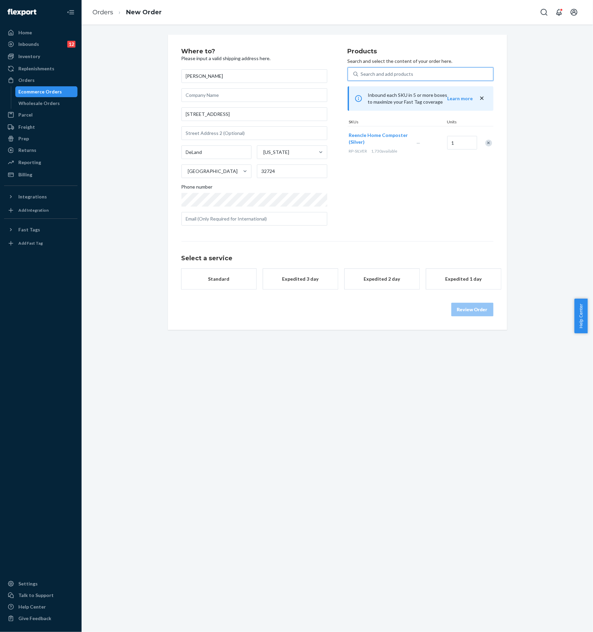
click at [215, 282] on div "button" at bounding box center [219, 282] width 54 height 0
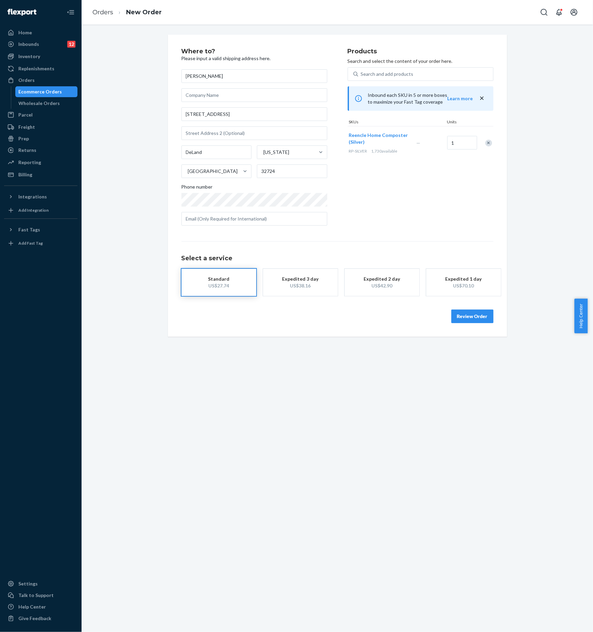
click at [458, 315] on div "Review Order" at bounding box center [337, 313] width 312 height 20
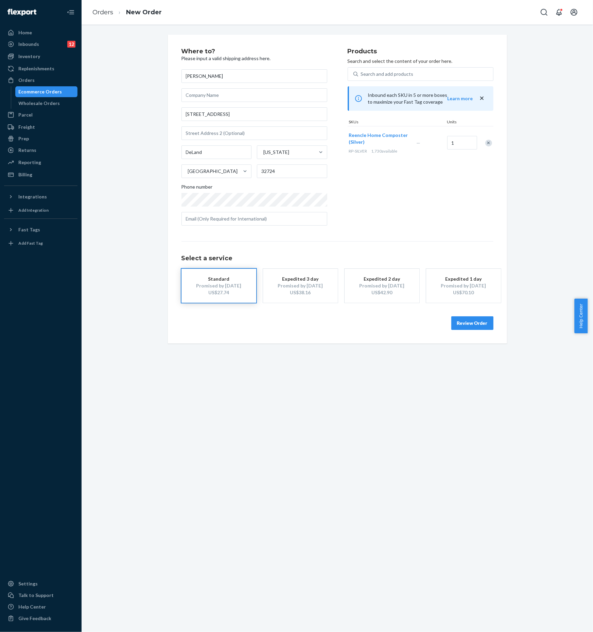
click at [476, 329] on button "Review Order" at bounding box center [472, 323] width 42 height 14
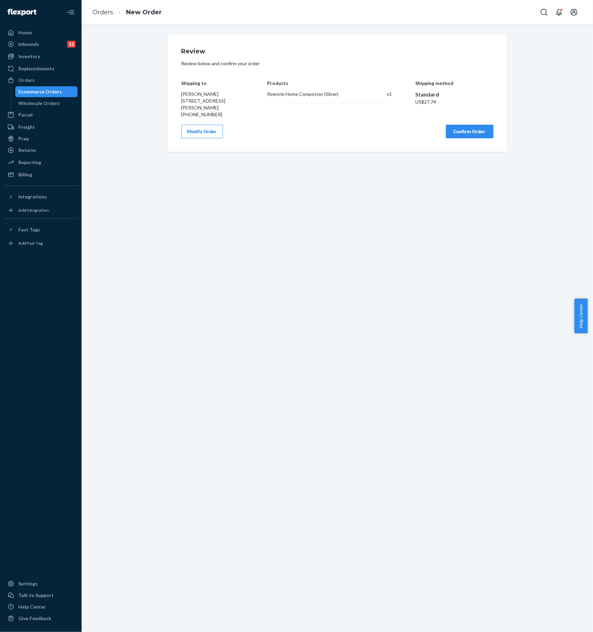
click at [458, 136] on button "Confirm Order" at bounding box center [470, 132] width 48 height 14
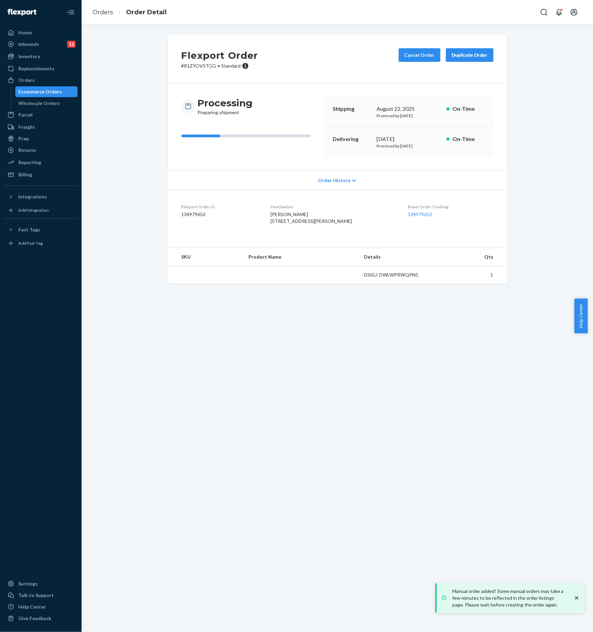
drag, startPoint x: 54, startPoint y: 90, endPoint x: 111, endPoint y: 98, distance: 57.0
click at [54, 90] on div "Ecommerce Orders" at bounding box center [40, 91] width 43 height 7
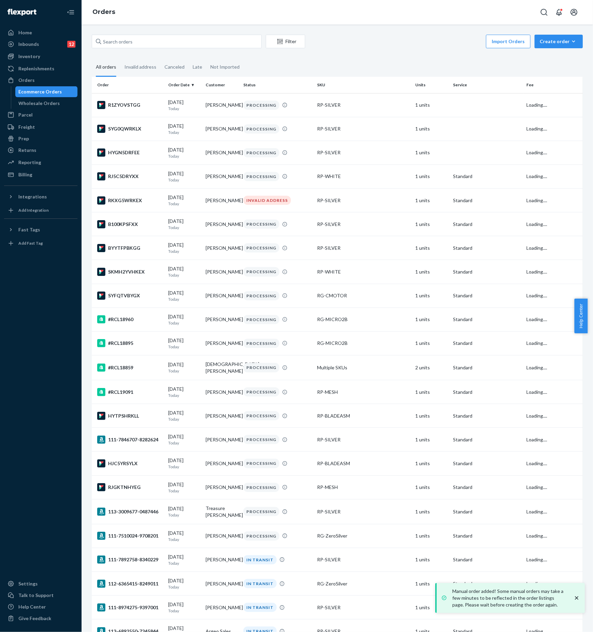
click at [570, 44] on icon "button" at bounding box center [573, 41] width 7 height 7
click at [563, 56] on span "Ecommerce order" at bounding box center [562, 57] width 42 height 5
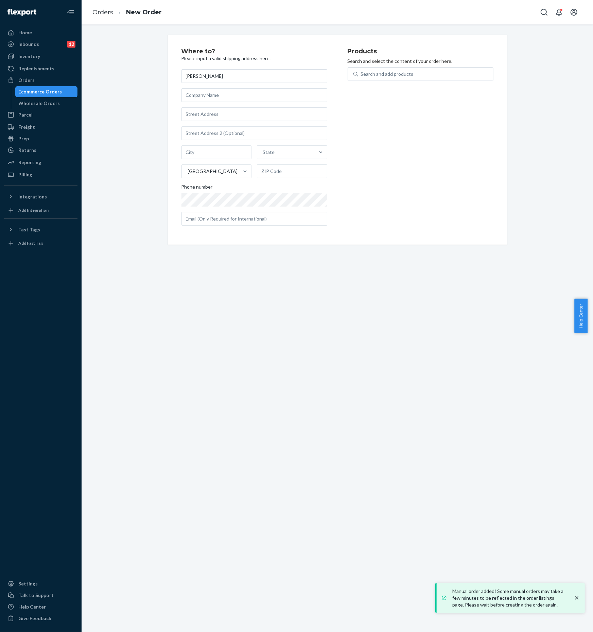
type input "[PERSON_NAME]"
click at [212, 107] on input "text" at bounding box center [254, 114] width 146 height 14
paste input "[STREET_ADDRESS]"
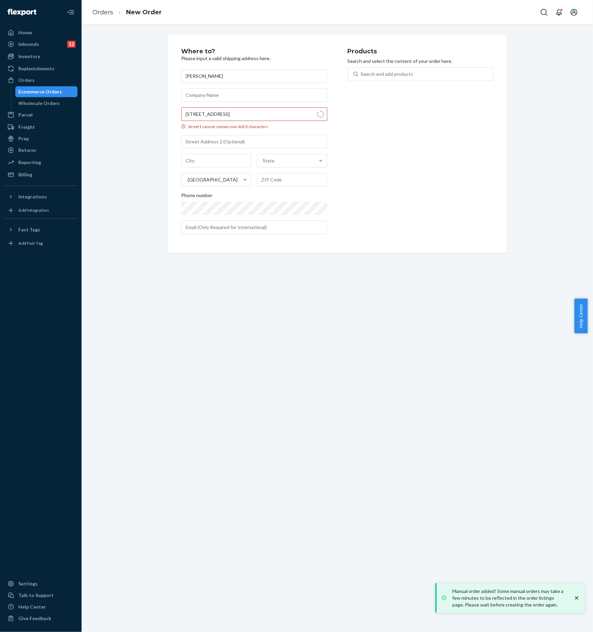
type input "1023 Ascot Ct"
type input "San Dimas"
type input "91773"
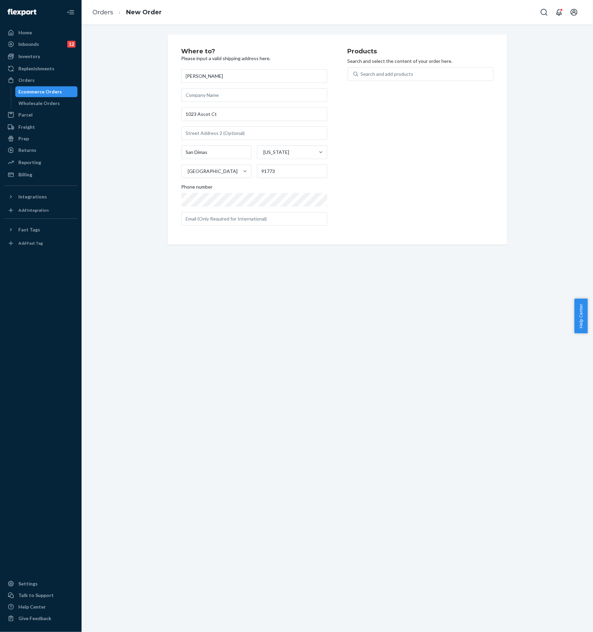
click at [374, 79] on div "Search and add products" at bounding box center [425, 74] width 135 height 12
click at [361, 77] on input "Search and add products" at bounding box center [361, 74] width 1 height 7
type input "s"
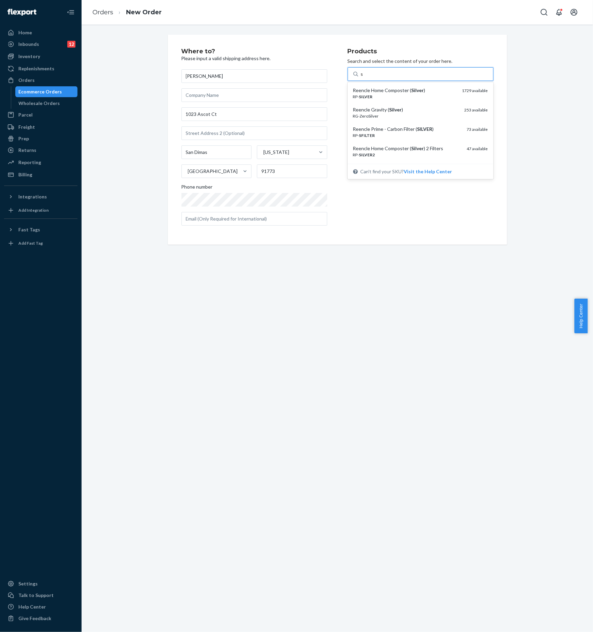
click at [383, 88] on div "Reencle Home Composter ( Silver )" at bounding box center [405, 90] width 104 height 7
click at [363, 77] on input "s" at bounding box center [362, 74] width 3 height 7
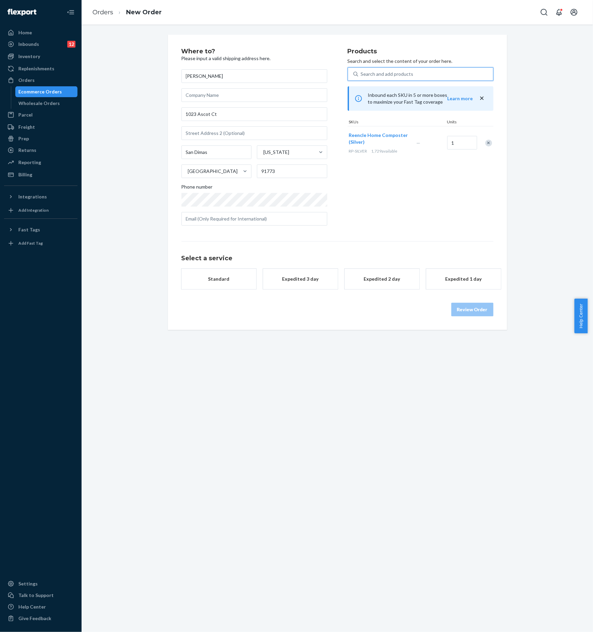
click at [204, 281] on div "Standard" at bounding box center [219, 278] width 54 height 7
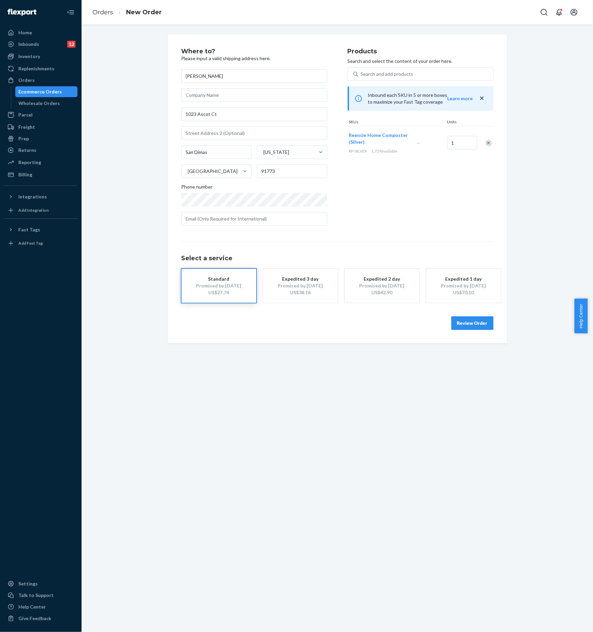
click at [471, 320] on button "Review Order" at bounding box center [472, 323] width 42 height 14
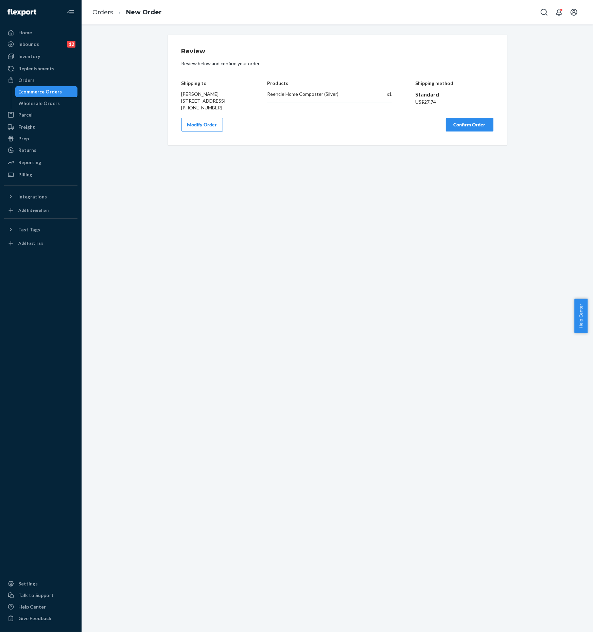
click at [470, 131] on button "Confirm Order" at bounding box center [470, 125] width 48 height 14
